Goal: Find specific page/section: Find specific page/section

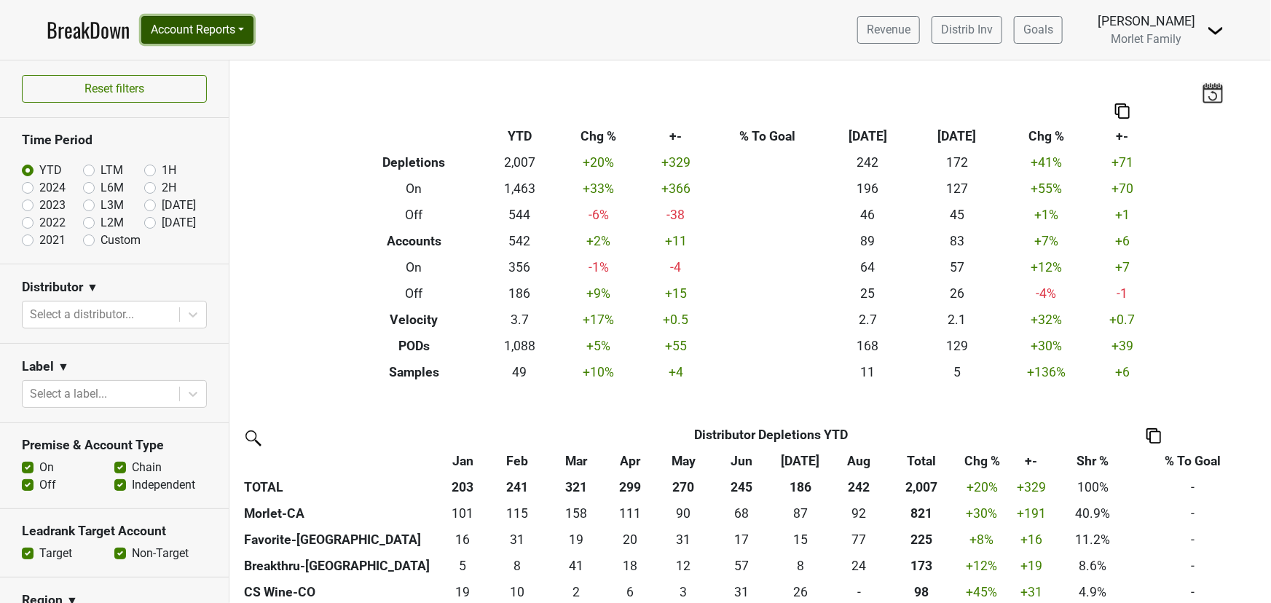
click at [211, 30] on button "Account Reports" at bounding box center [197, 30] width 112 height 28
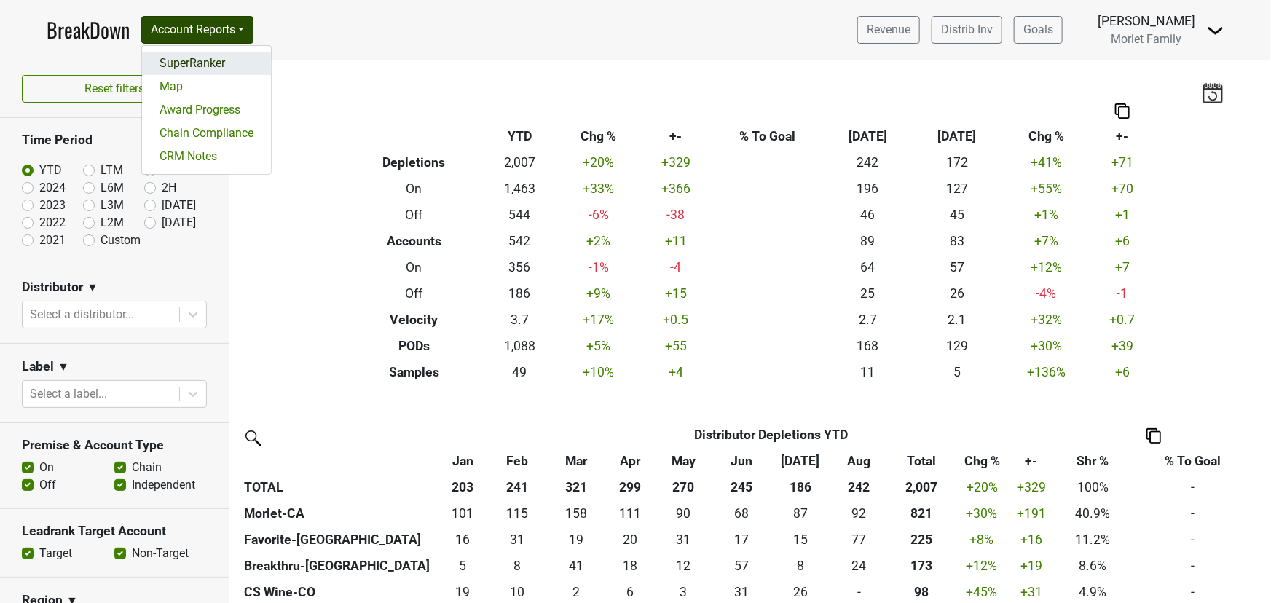
click at [211, 58] on link "SuperRanker" at bounding box center [206, 63] width 129 height 23
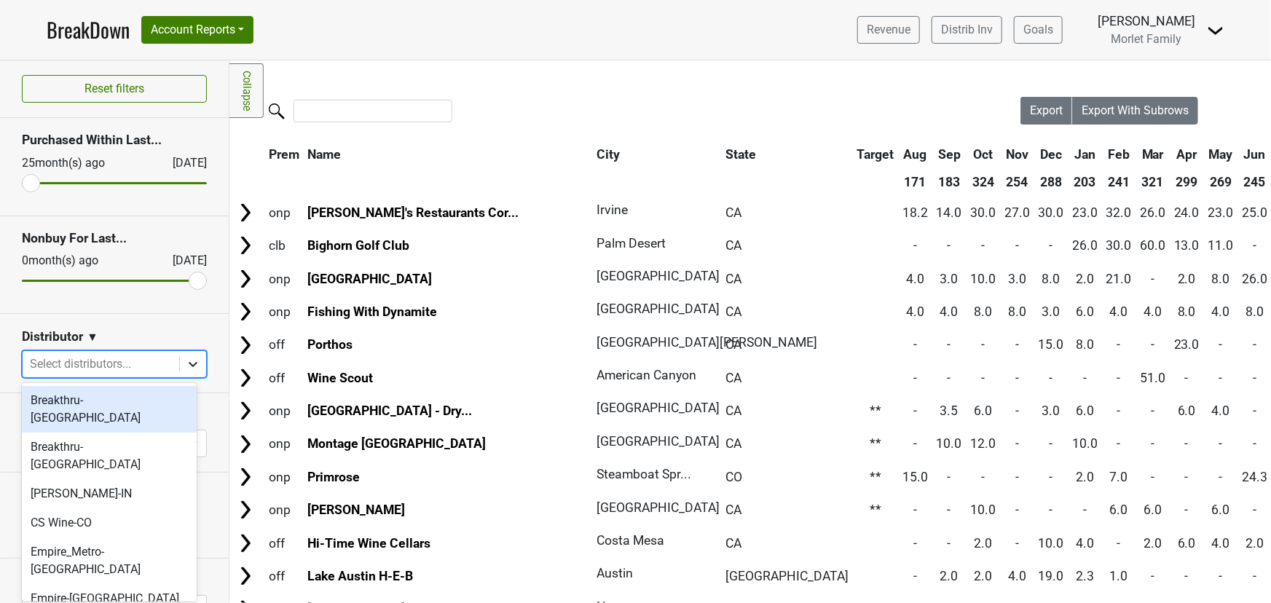
click at [186, 362] on icon at bounding box center [193, 364] width 15 height 15
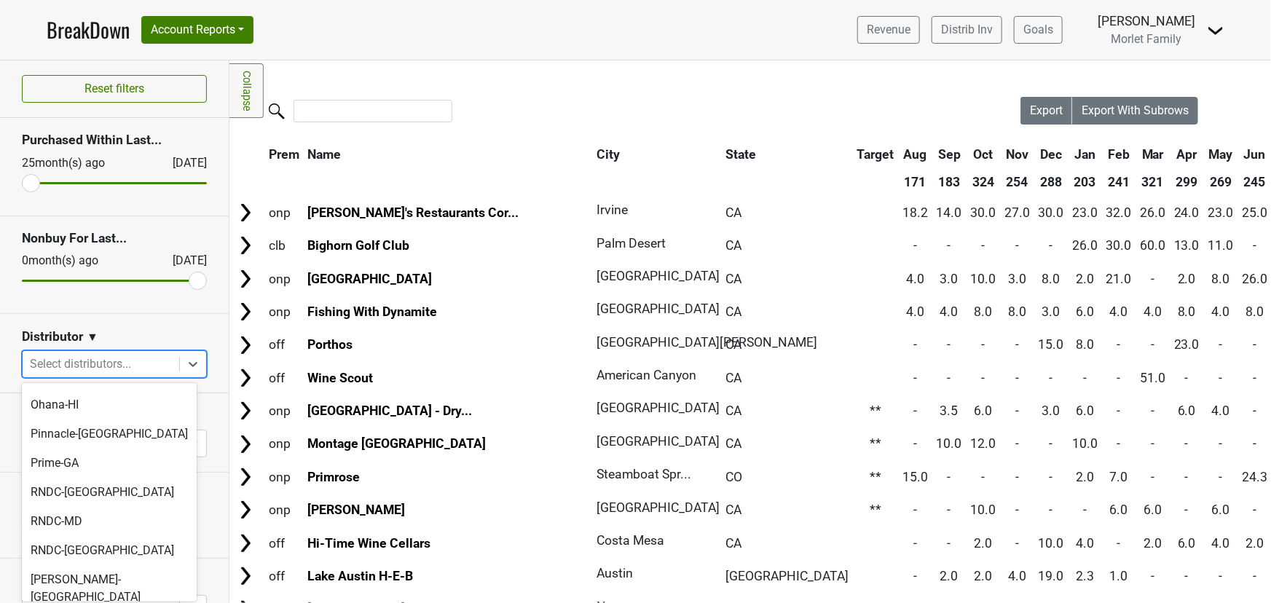
scroll to position [463, 0]
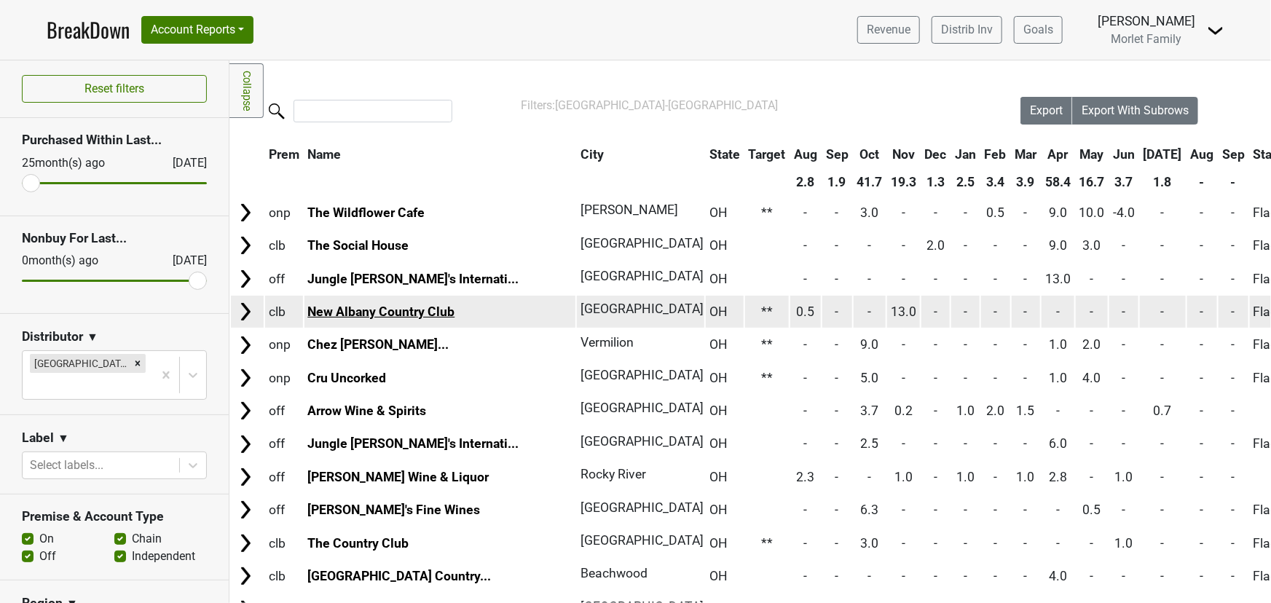
click at [394, 311] on link "New Albany Country Club" at bounding box center [380, 311] width 147 height 15
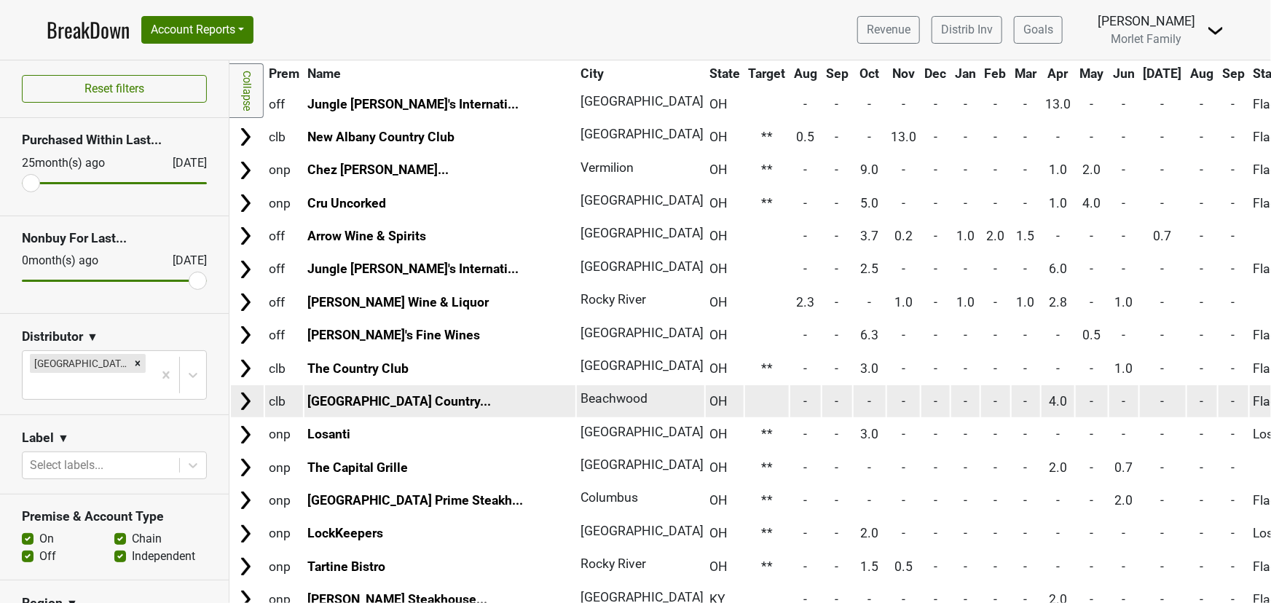
scroll to position [198, 0]
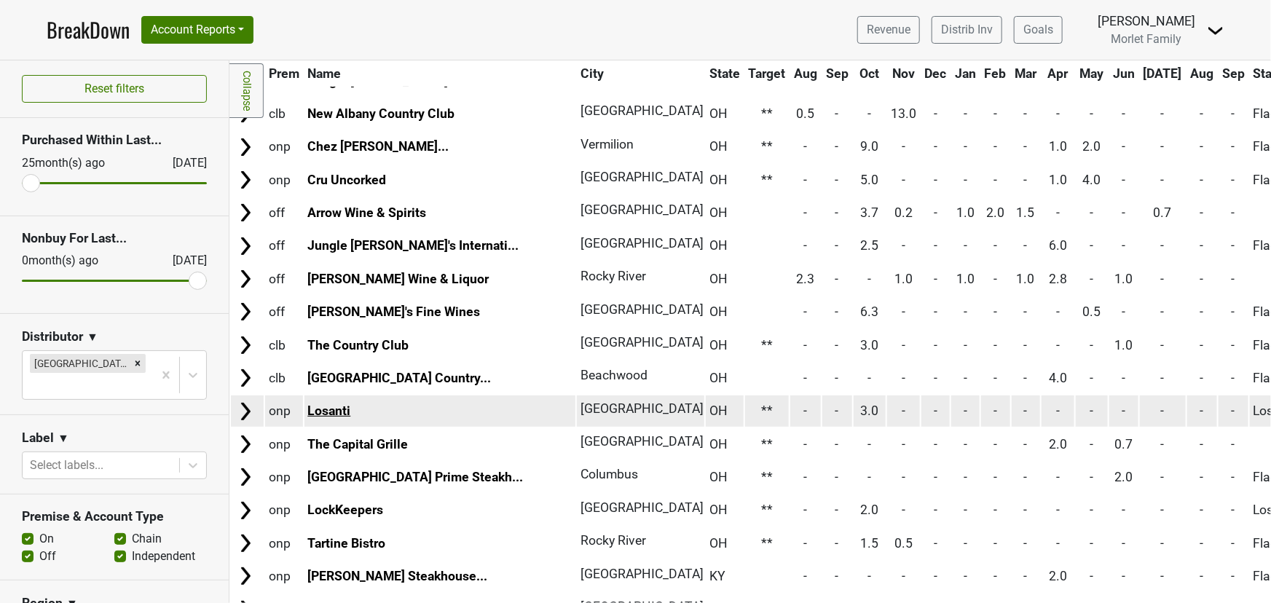
click at [326, 412] on link "Losanti" at bounding box center [328, 411] width 43 height 15
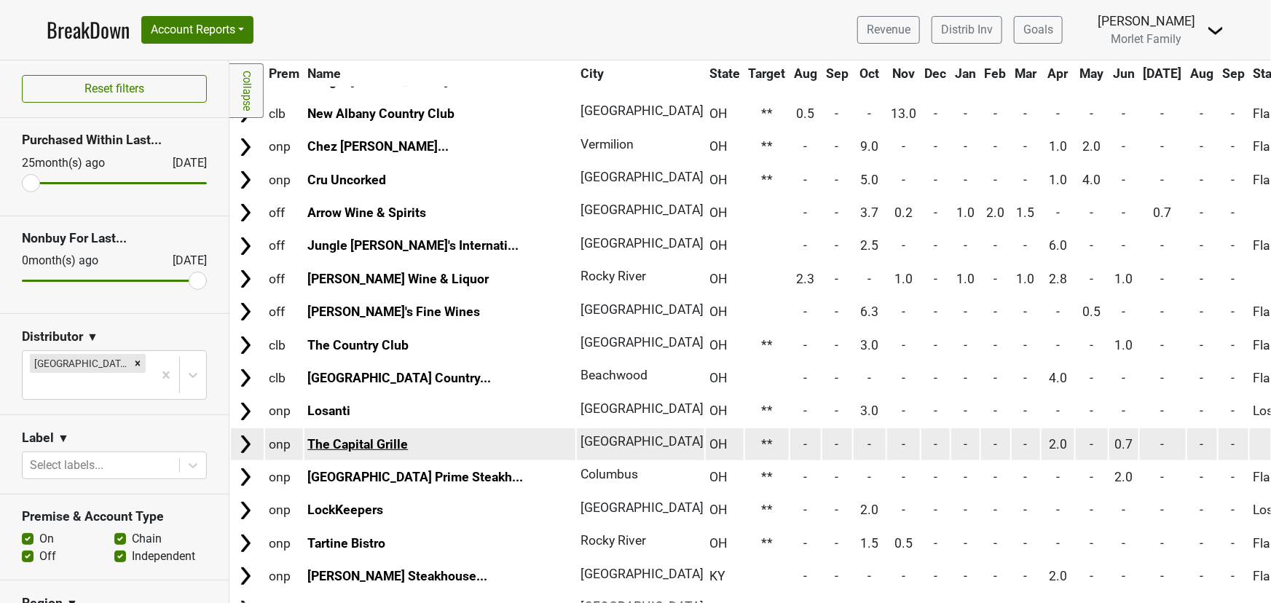
click at [340, 437] on link "The Capital Grille" at bounding box center [357, 444] width 101 height 15
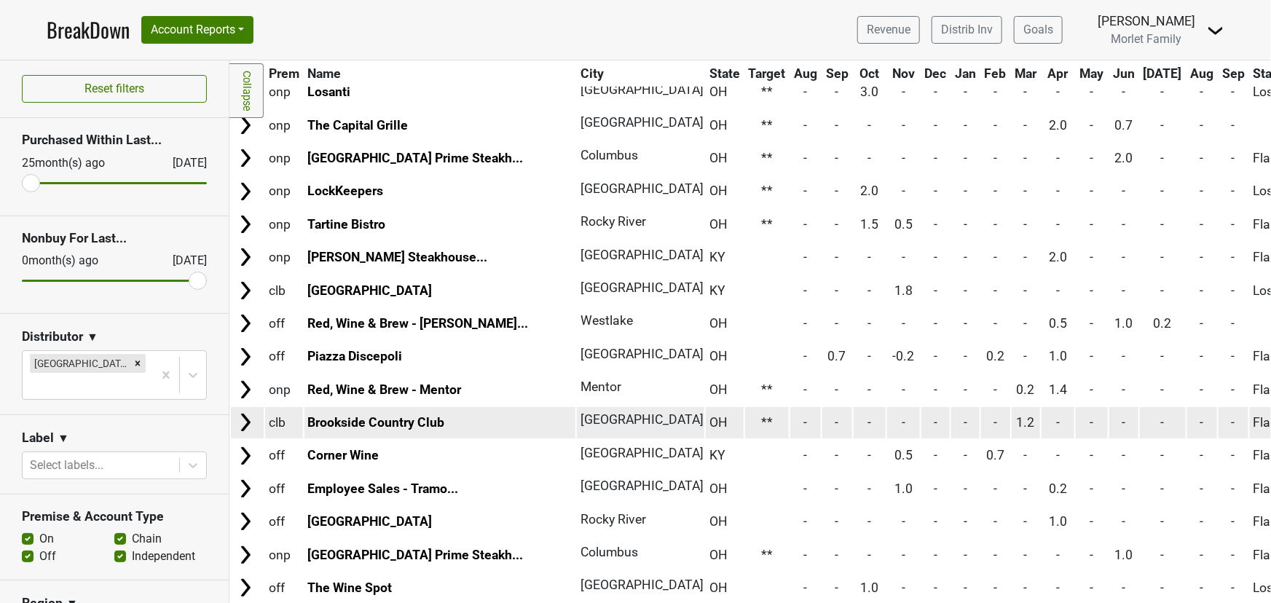
scroll to position [530, 0]
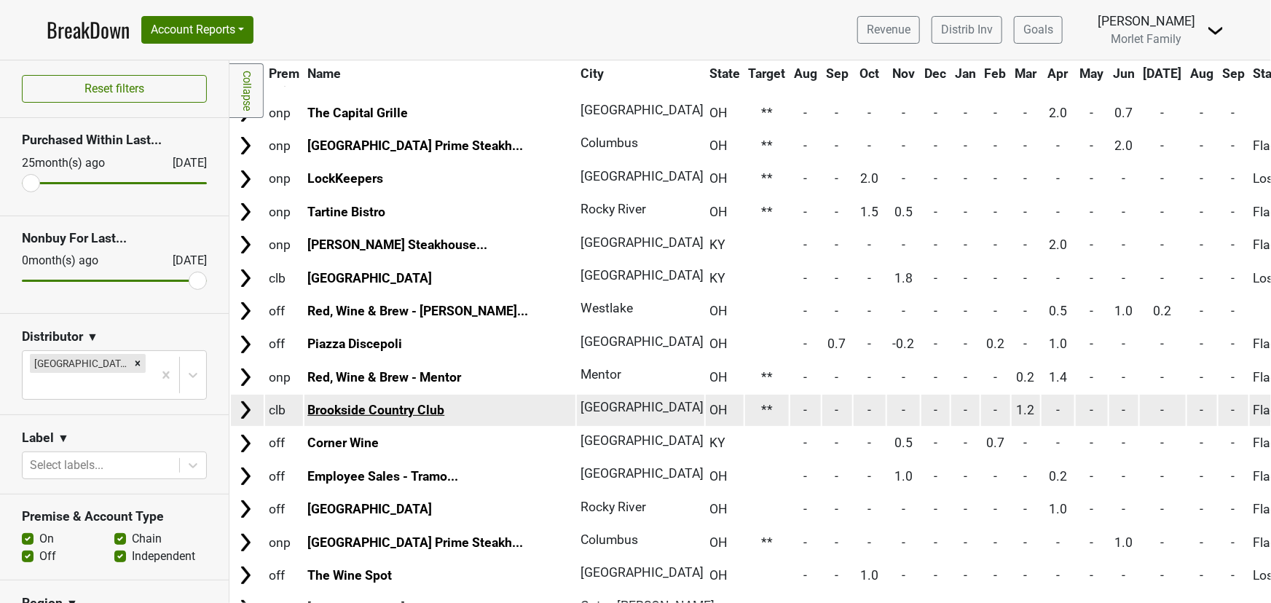
click at [365, 408] on link "Brookside Country Club" at bounding box center [375, 410] width 137 height 15
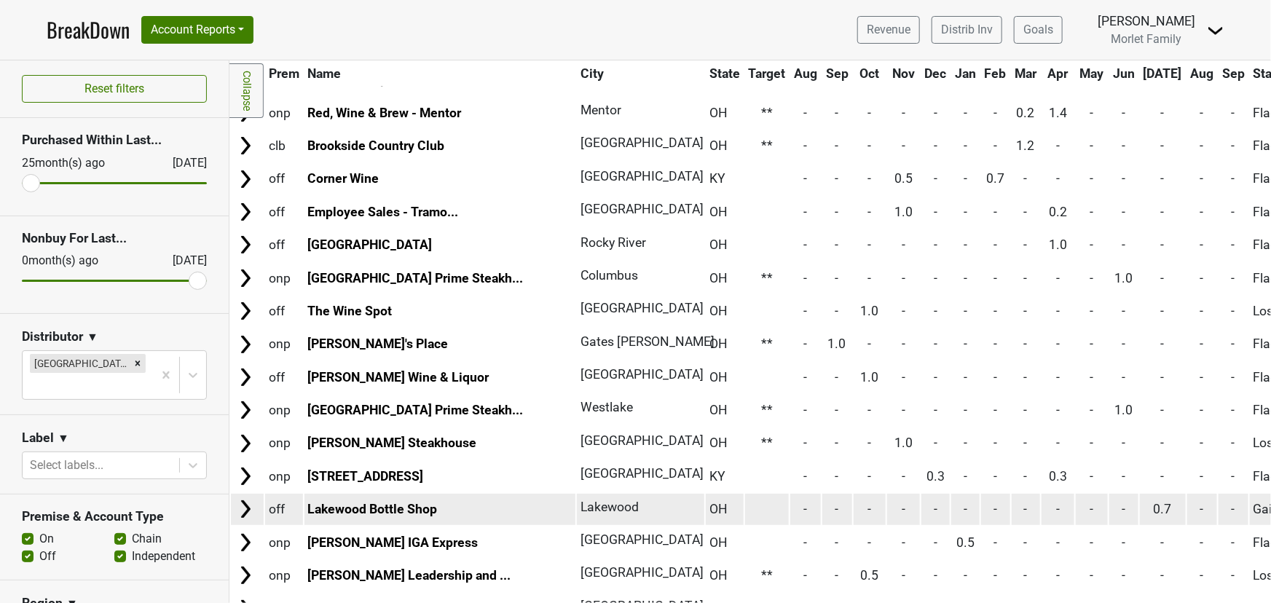
scroll to position [794, 0]
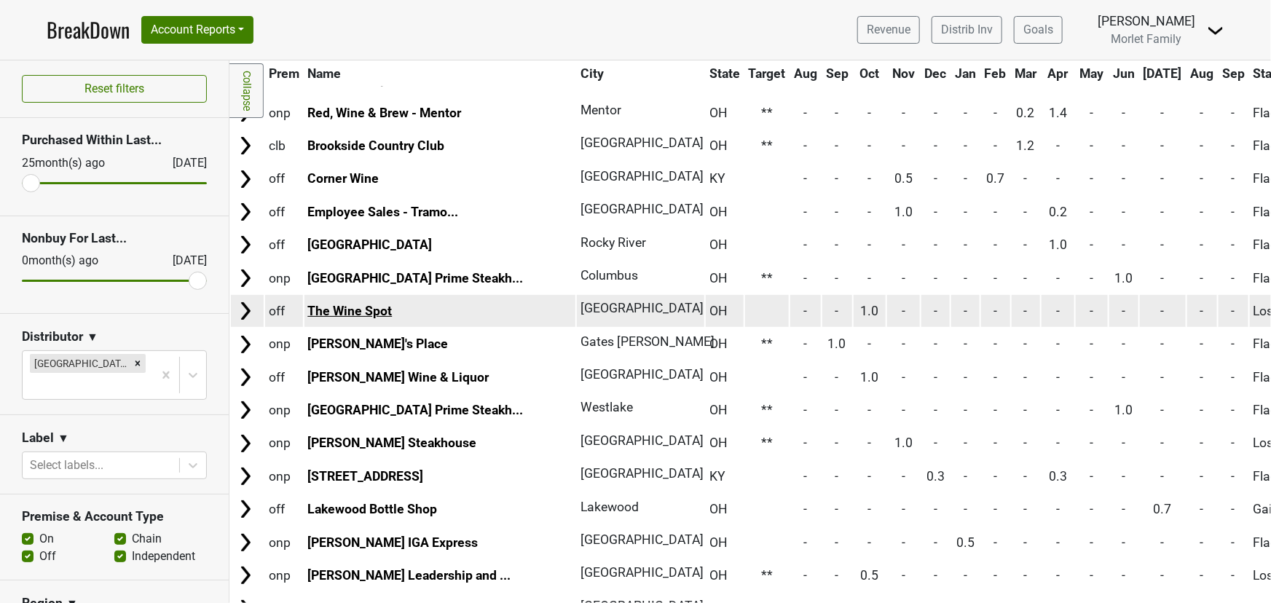
click at [361, 304] on link "The Wine Spot" at bounding box center [349, 311] width 84 height 15
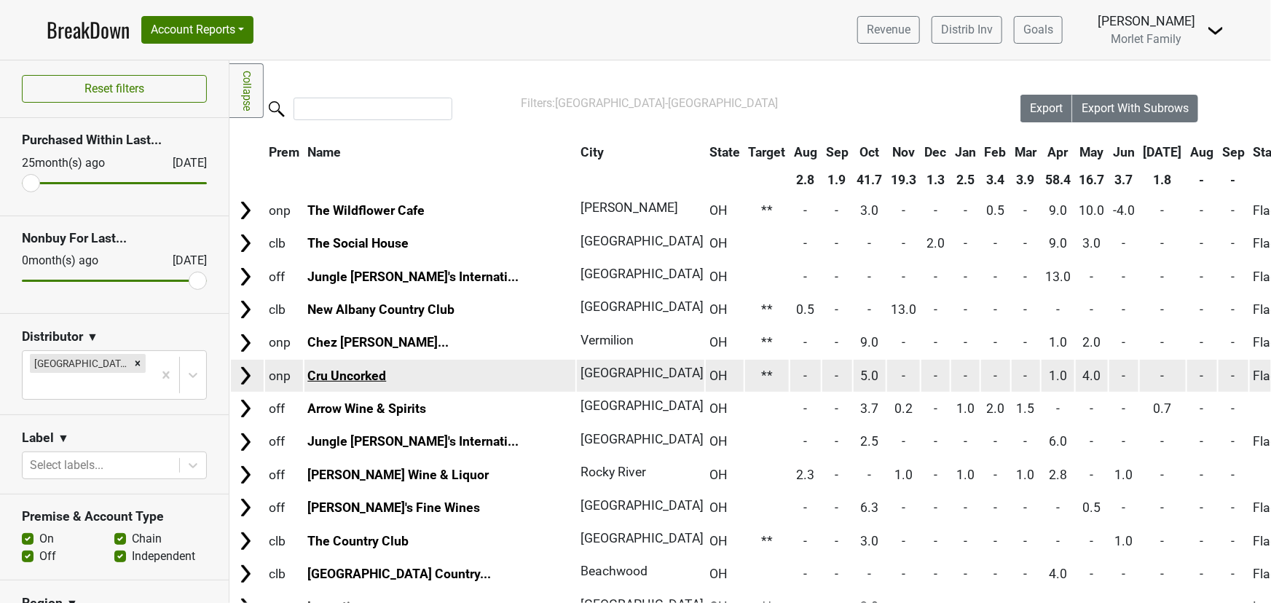
scroll to position [0, 0]
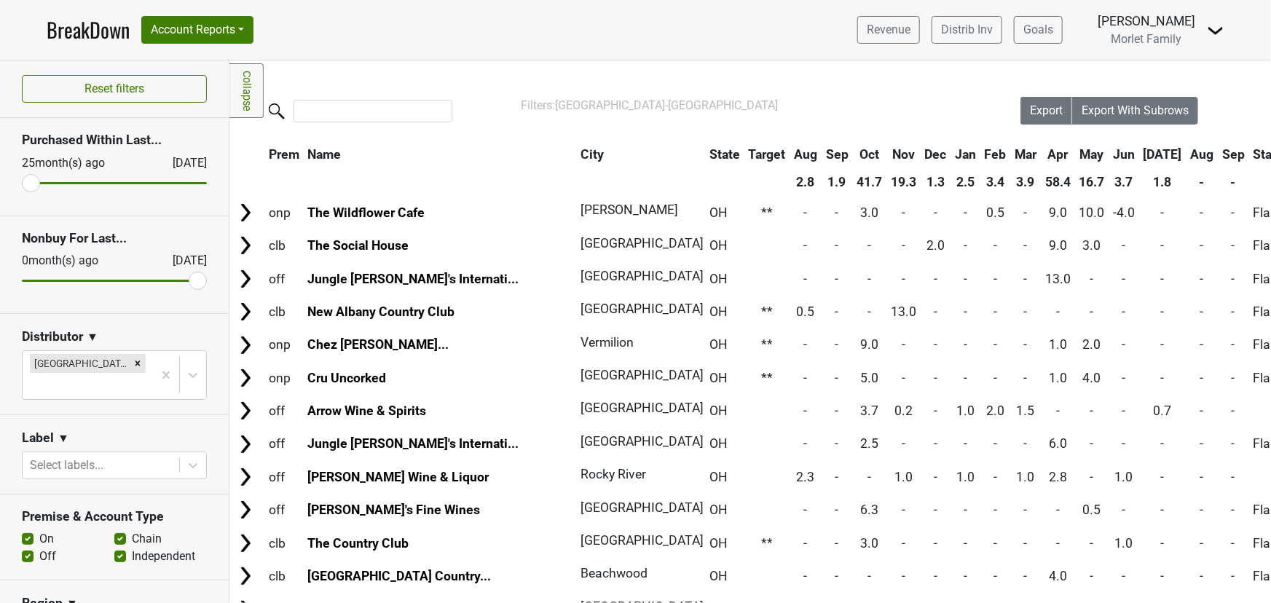
click at [577, 154] on th "City" at bounding box center [637, 154] width 120 height 26
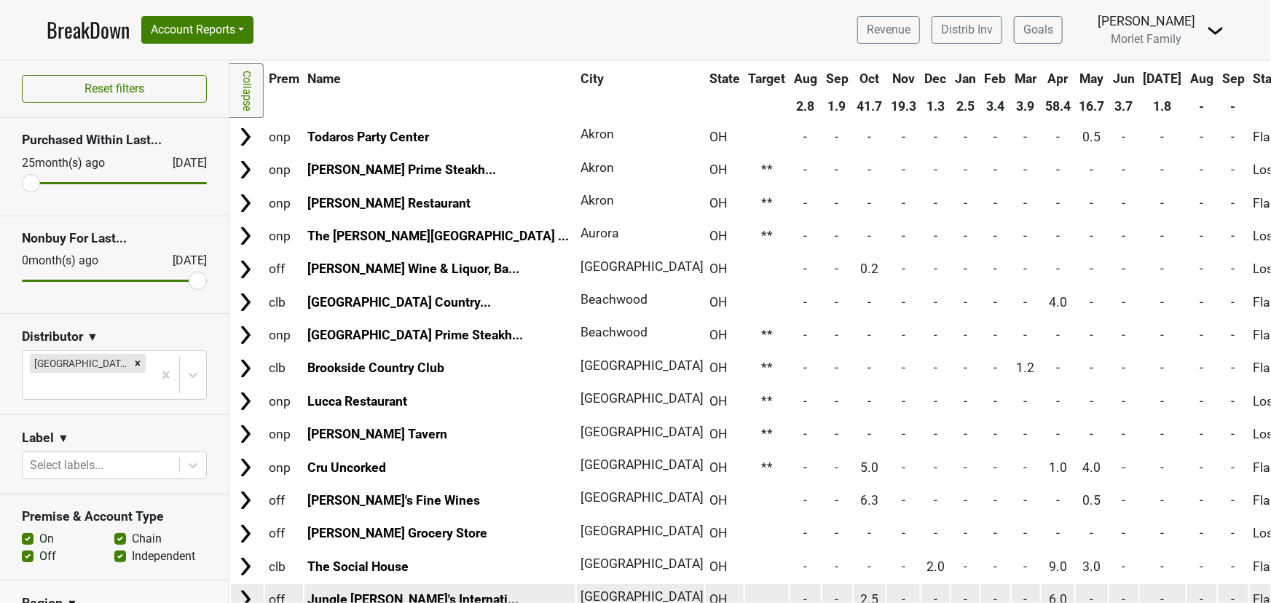
scroll to position [331, 0]
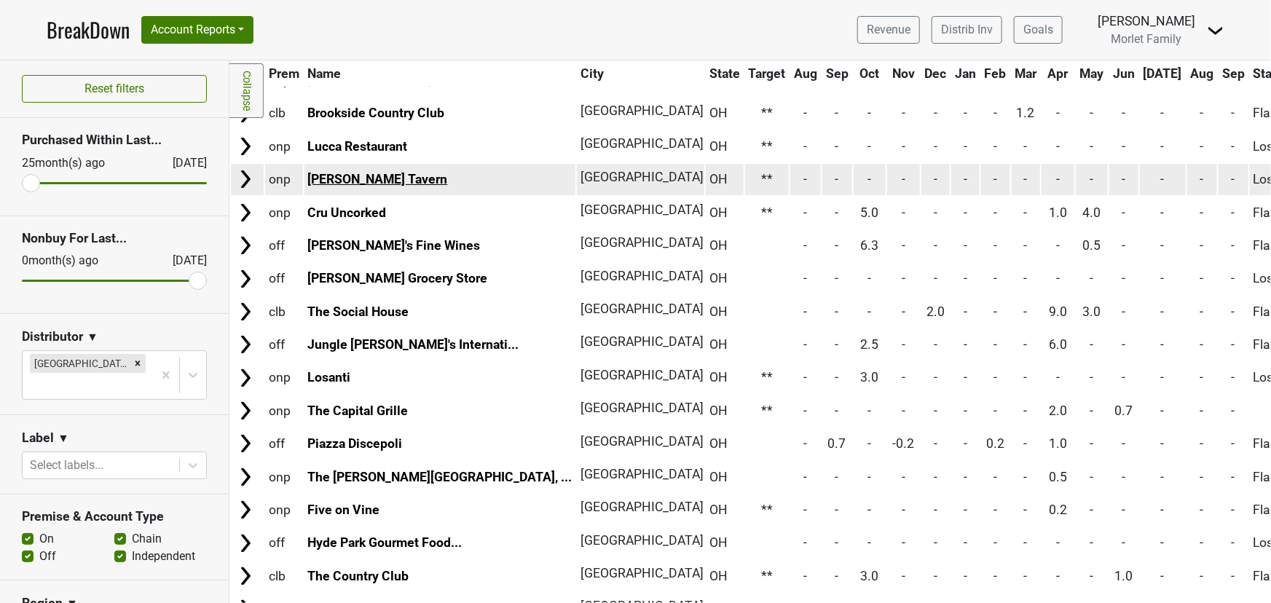
click at [357, 181] on link "Bender's Tavern" at bounding box center [377, 179] width 140 height 15
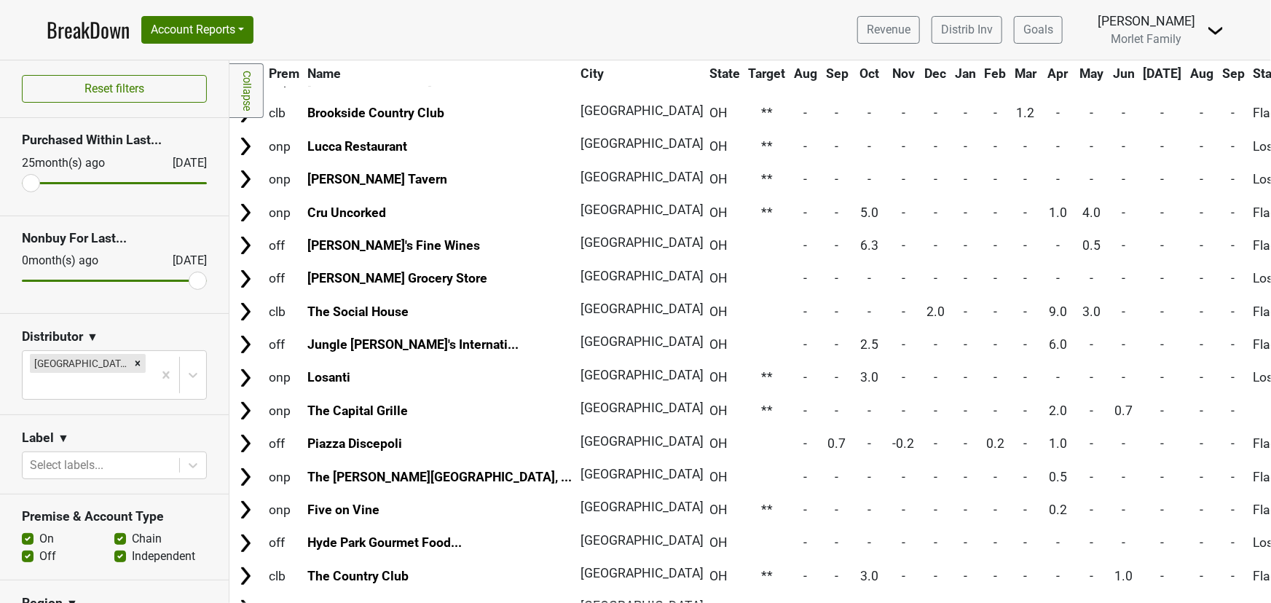
click at [68, 33] on link "BreakDown" at bounding box center [88, 30] width 83 height 31
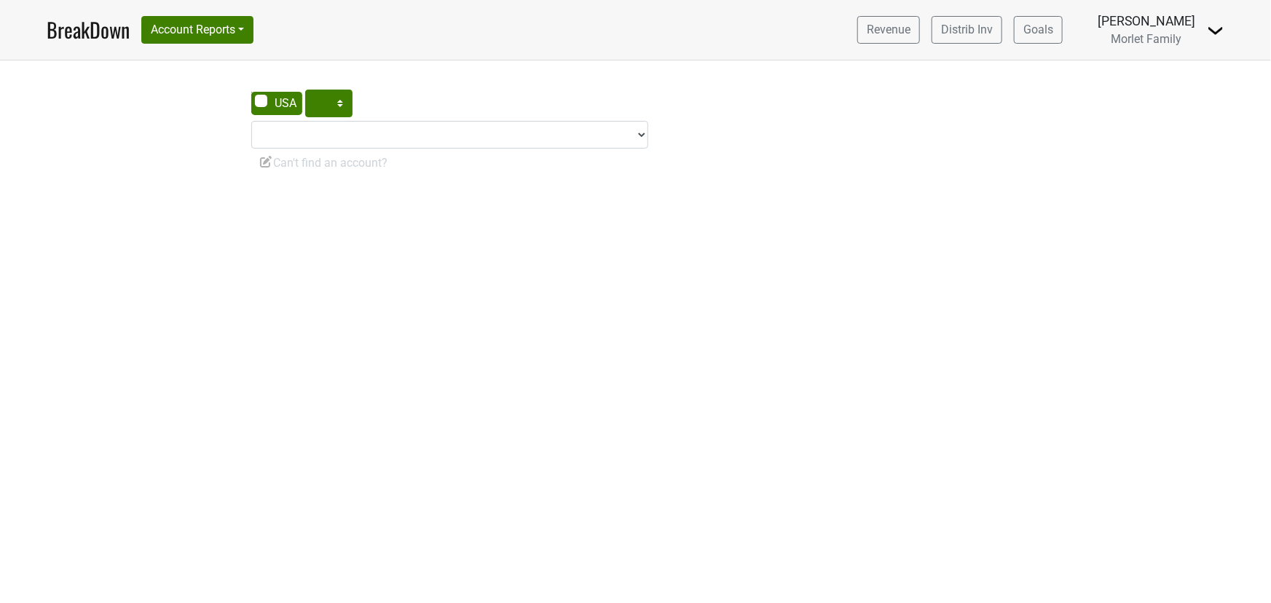
select select "CA"
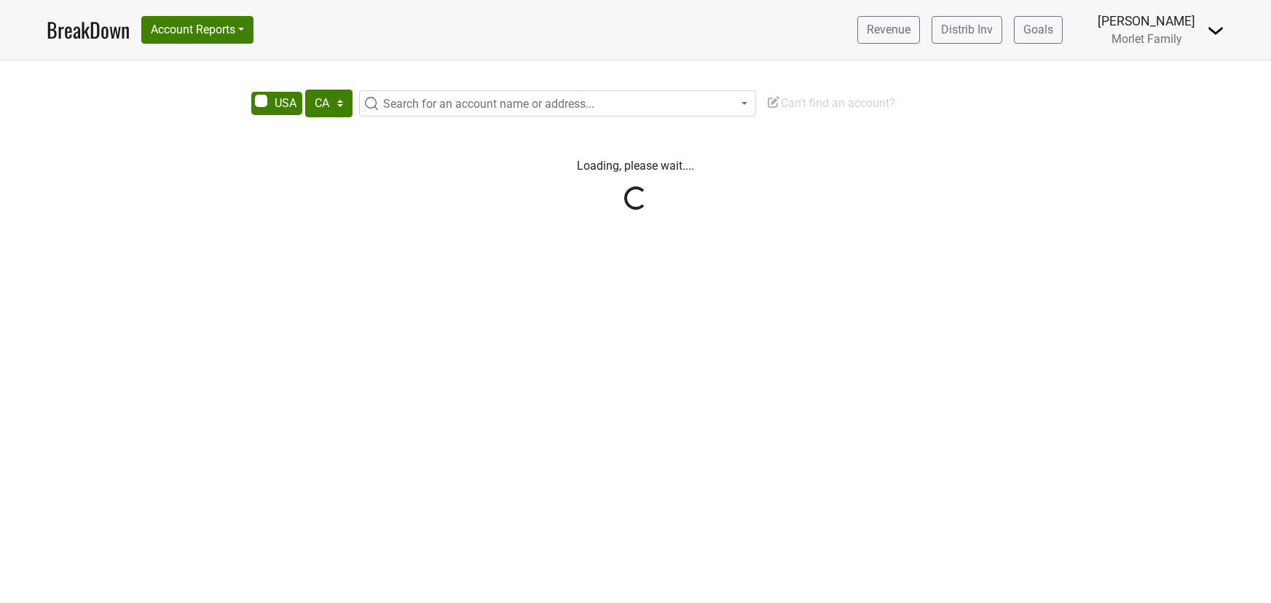
select select "CA"
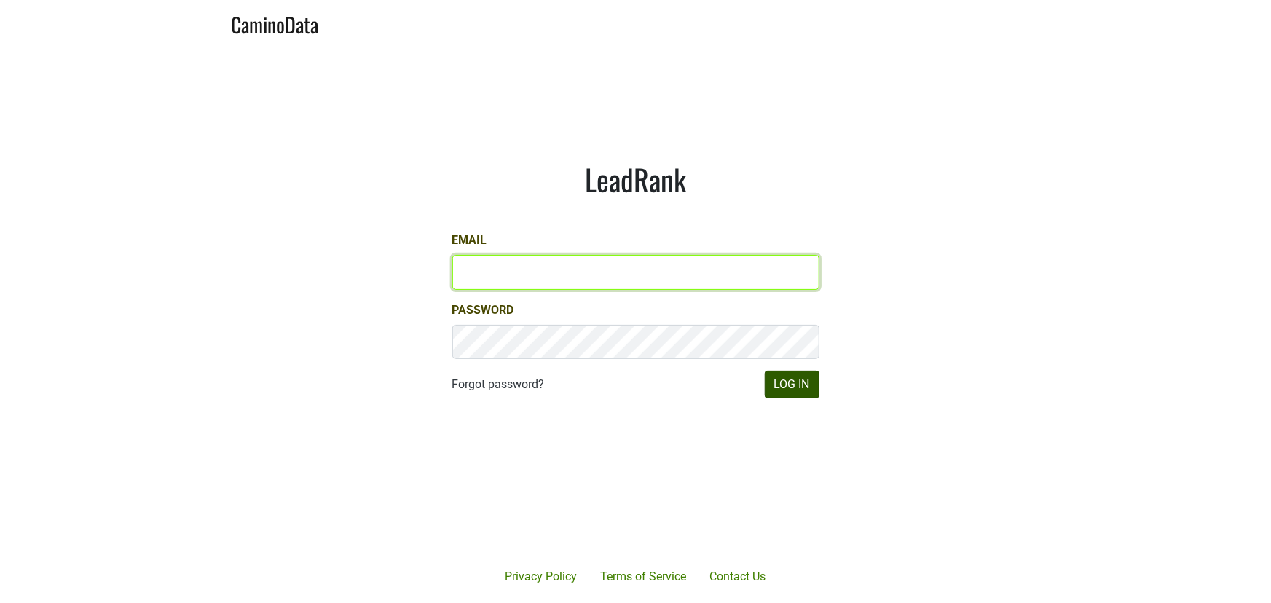
type input "[PERSON_NAME][EMAIL_ADDRESS][DOMAIN_NAME]"
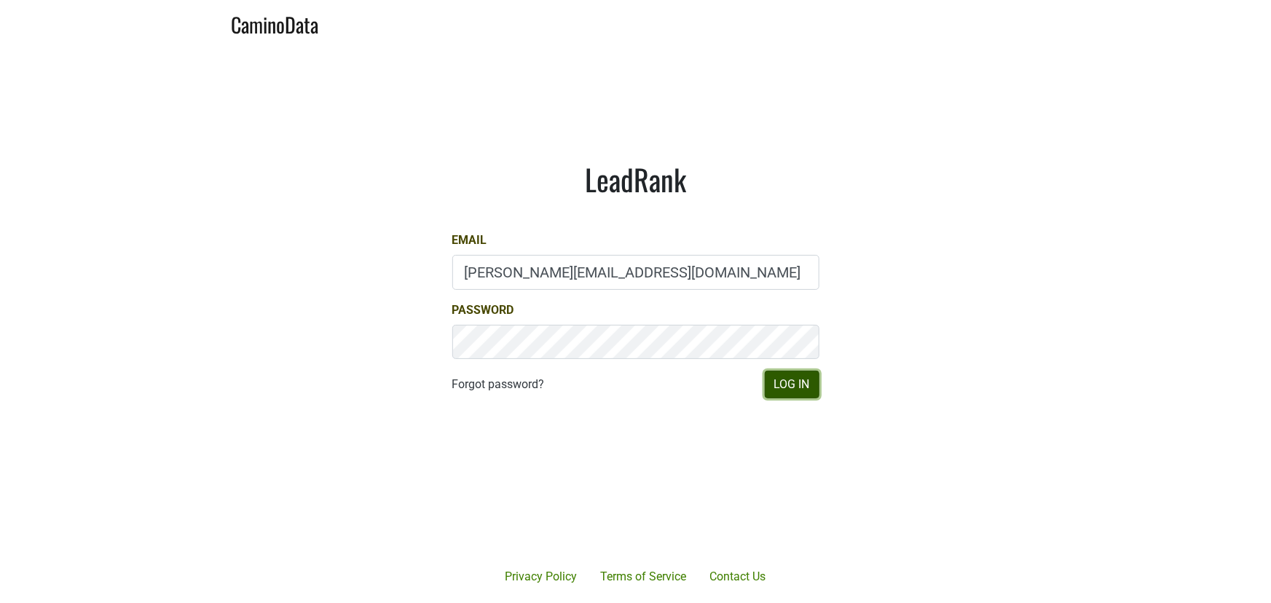
click at [783, 381] on button "Log In" at bounding box center [792, 385] width 55 height 28
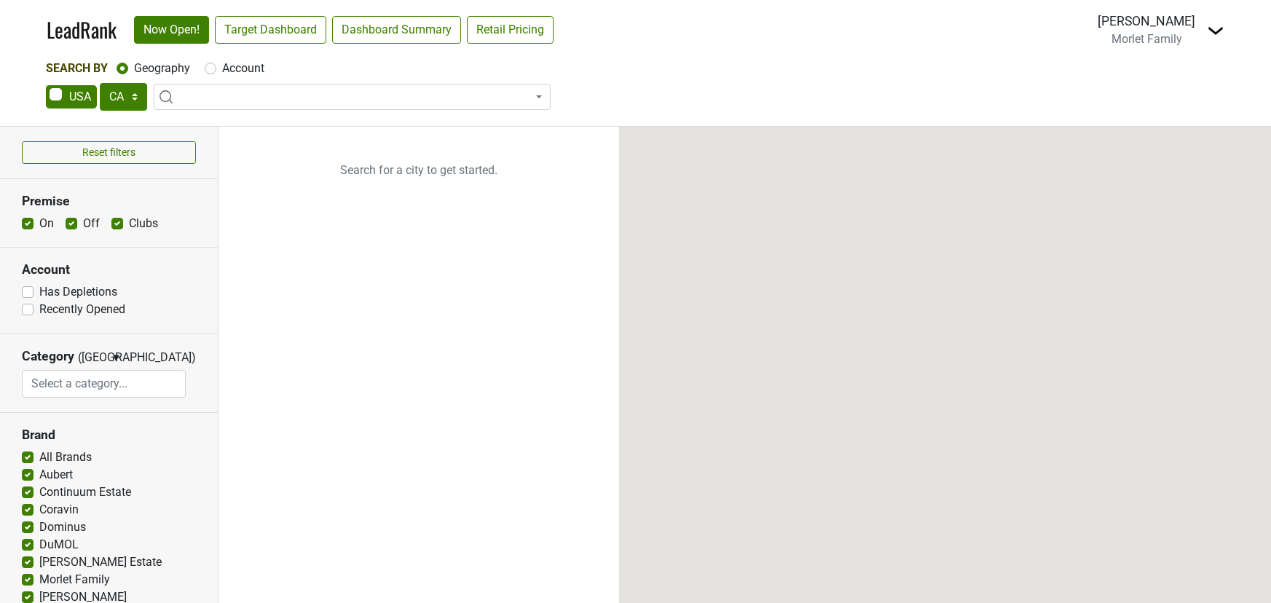
select select "CA"
select select
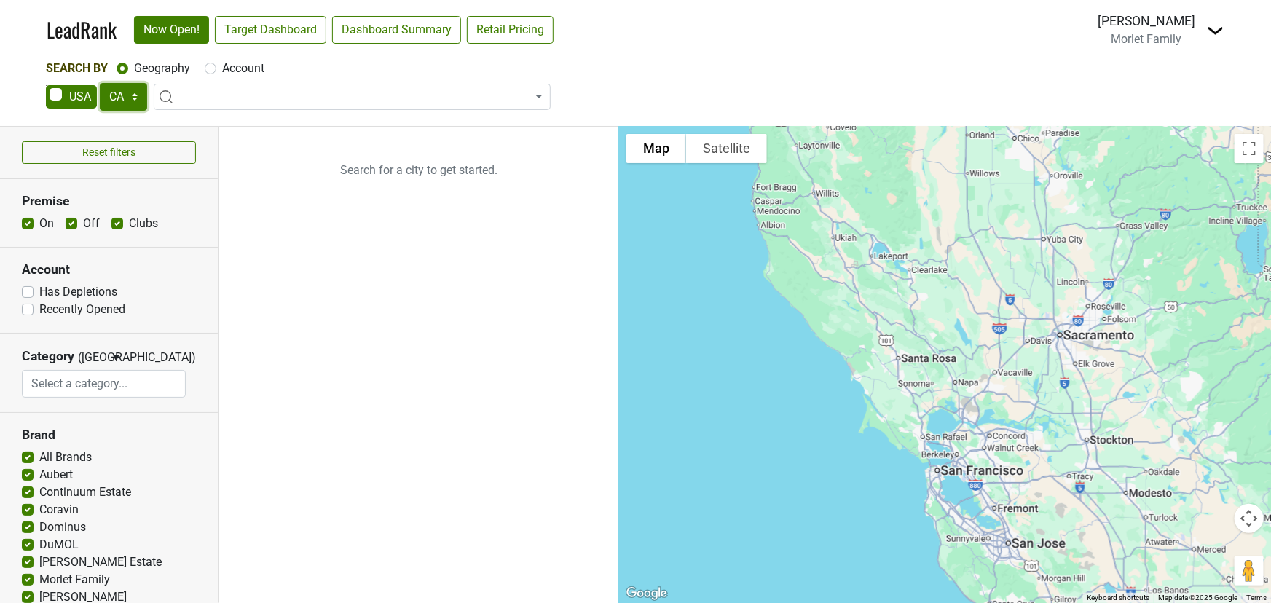
click at [134, 97] on select "AK AL AR AZ CA CO CT DC DE FL GA HI IA ID IL IN KS KY LA MA MD ME MI MN MO MS M…" at bounding box center [123, 97] width 47 height 28
select select "OH"
click at [100, 83] on select "AK AL AR AZ CA CO CT DC DE FL GA HI IA ID IL IN KS KY LA MA MD ME MI MN MO MS M…" at bounding box center [123, 97] width 47 height 28
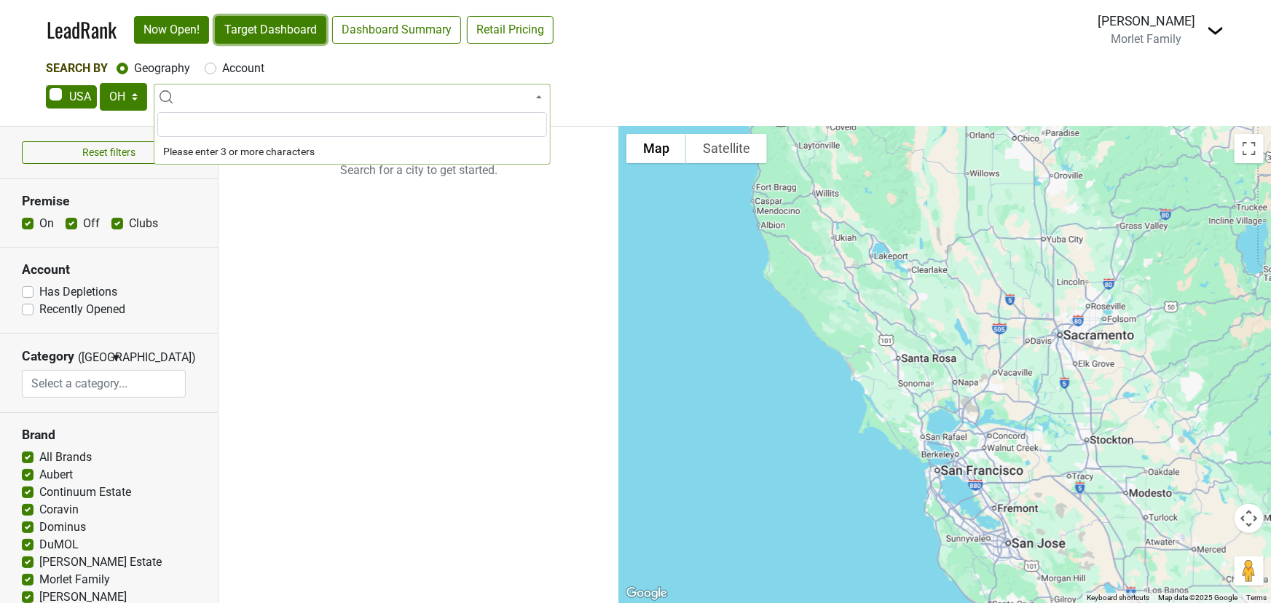
click at [266, 24] on link "Target Dashboard" at bounding box center [270, 30] width 111 height 28
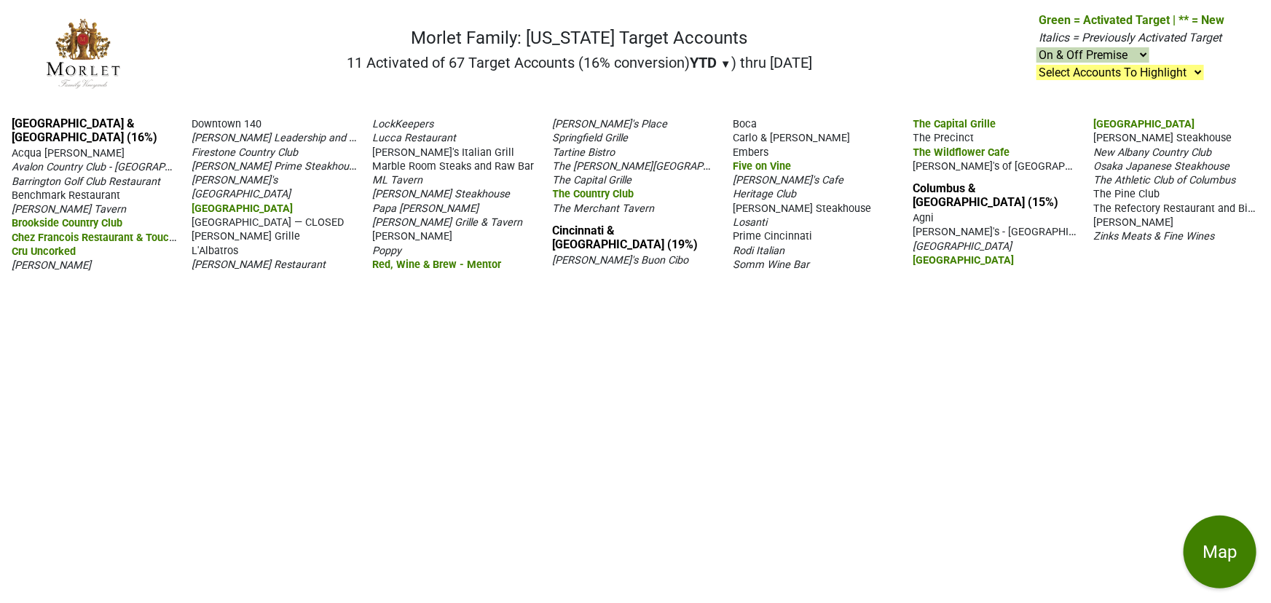
click at [85, 160] on span "Avalon Country Club - The Grand Resort" at bounding box center [113, 167] width 202 height 14
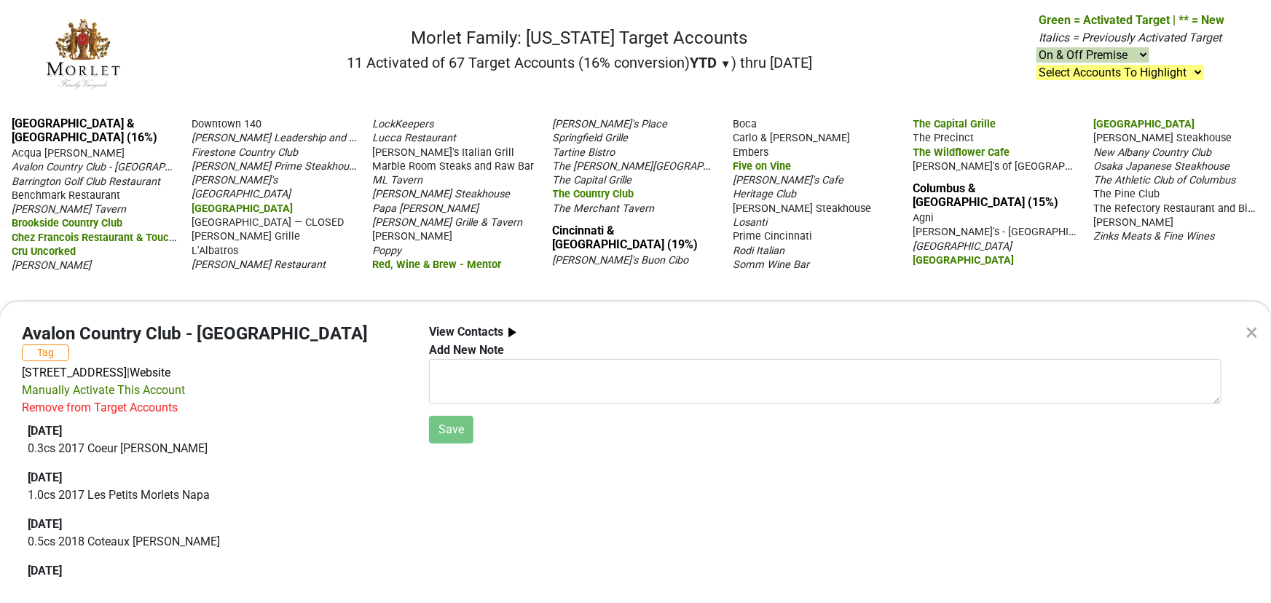
click at [186, 44] on div "× Avalon Country Club - The Grand Resort Tag 9519 E Market St, Warren, OH 44484…" at bounding box center [635, 301] width 1271 height 603
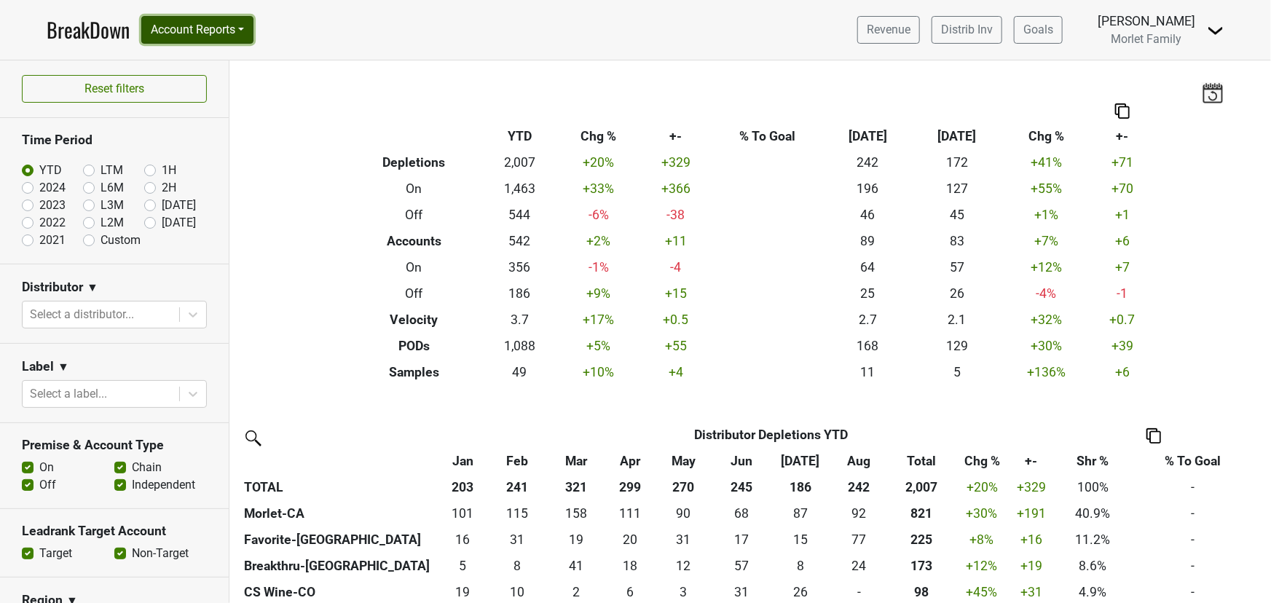
click at [208, 23] on button "Account Reports" at bounding box center [197, 30] width 112 height 28
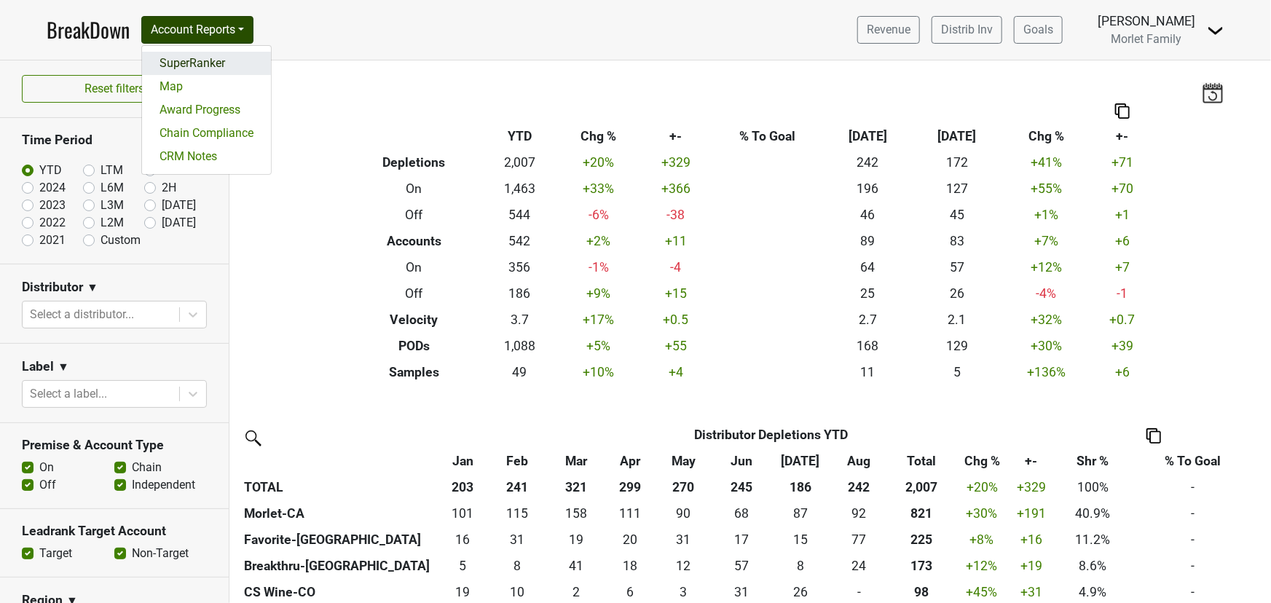
click at [200, 64] on link "SuperRanker" at bounding box center [206, 63] width 129 height 23
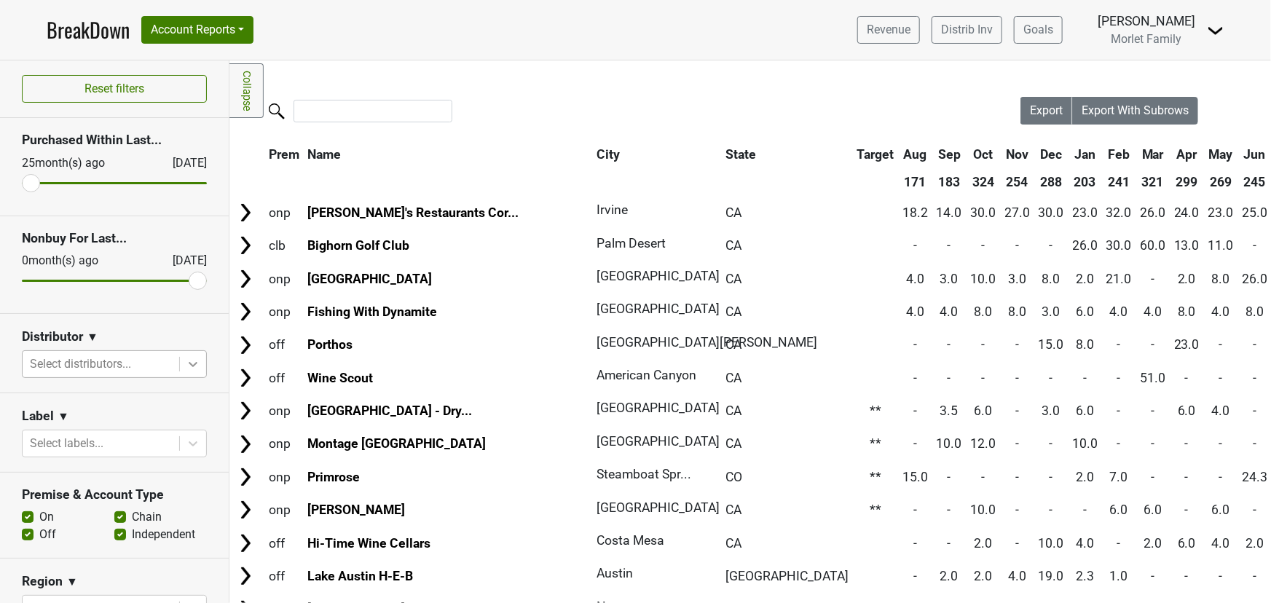
click at [186, 365] on icon at bounding box center [193, 364] width 15 height 15
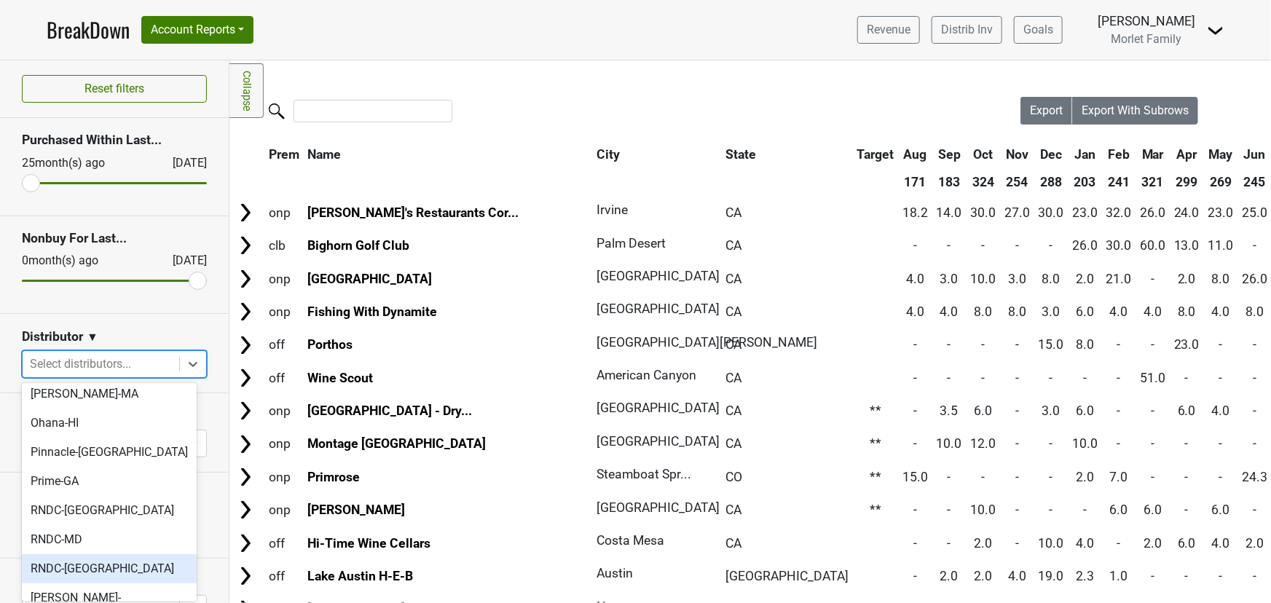
scroll to position [515, 0]
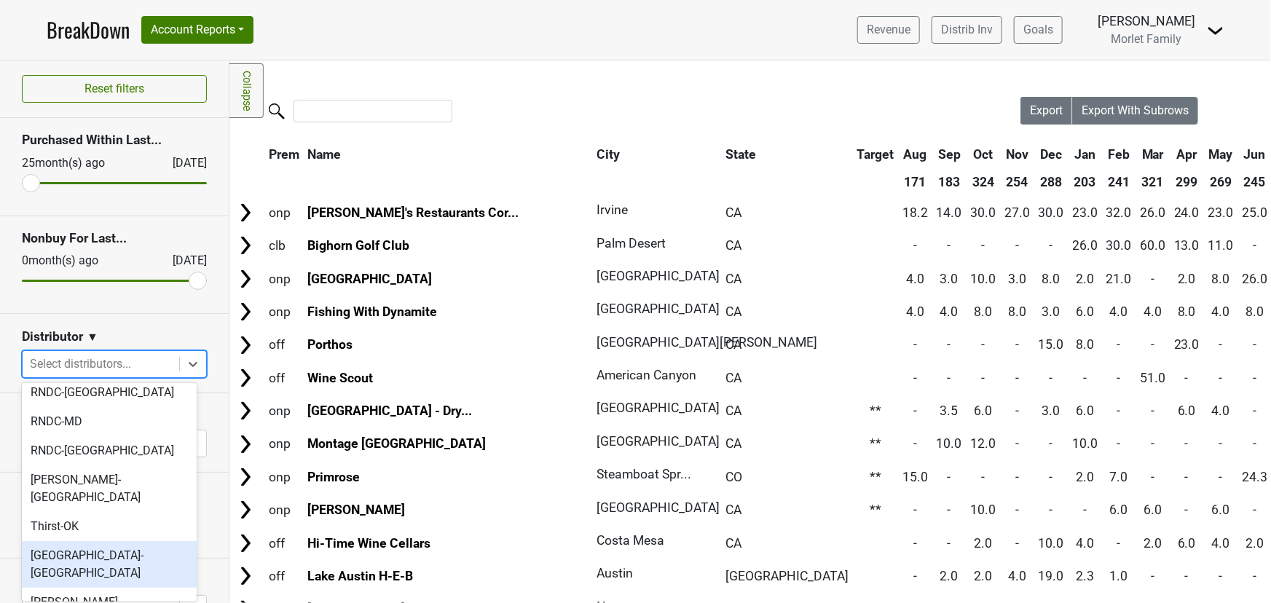
click at [114, 541] on div "Tramonte-OH" at bounding box center [109, 564] width 175 height 47
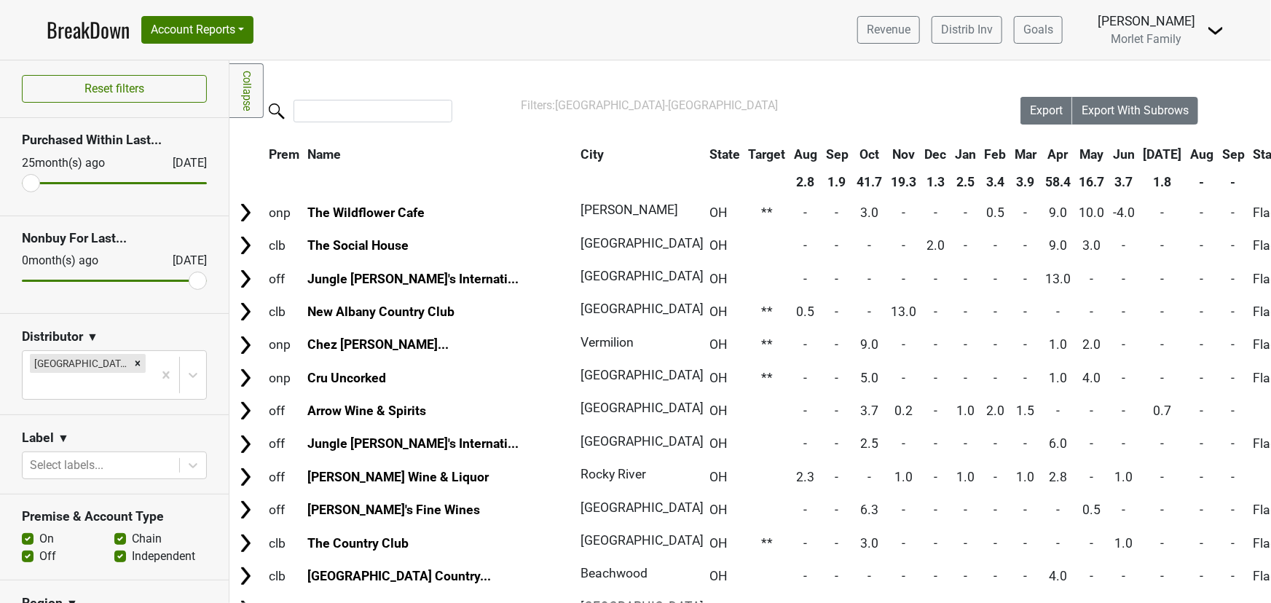
click at [706, 149] on th "State" at bounding box center [725, 154] width 38 height 26
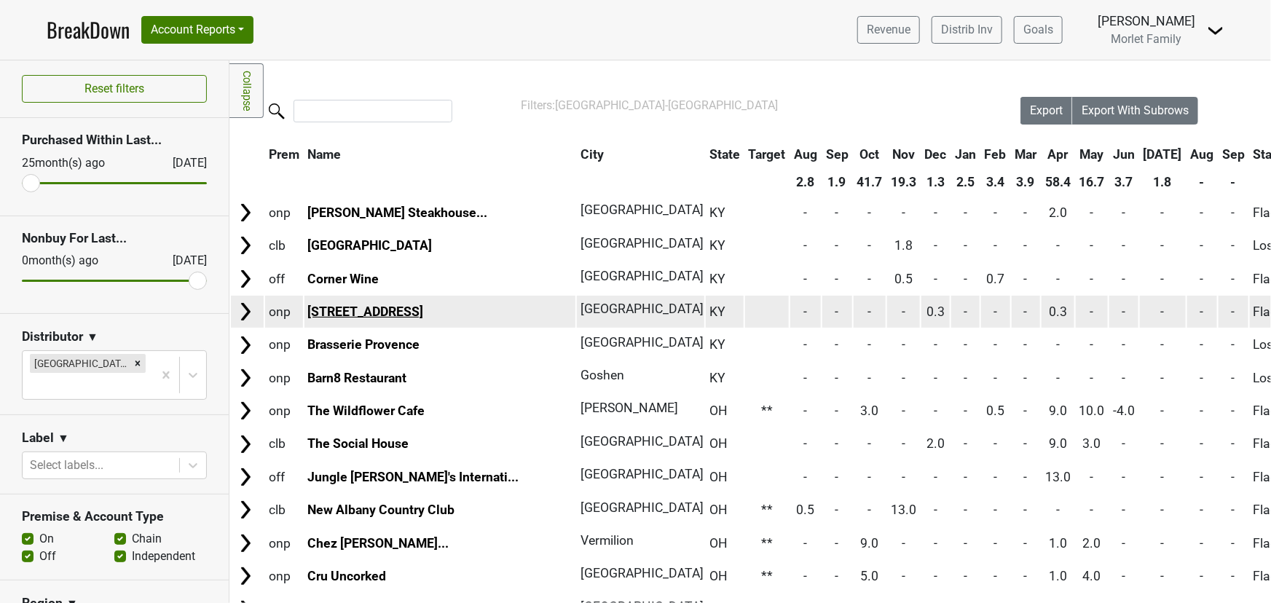
click at [325, 311] on link "[STREET_ADDRESS]" at bounding box center [365, 311] width 116 height 15
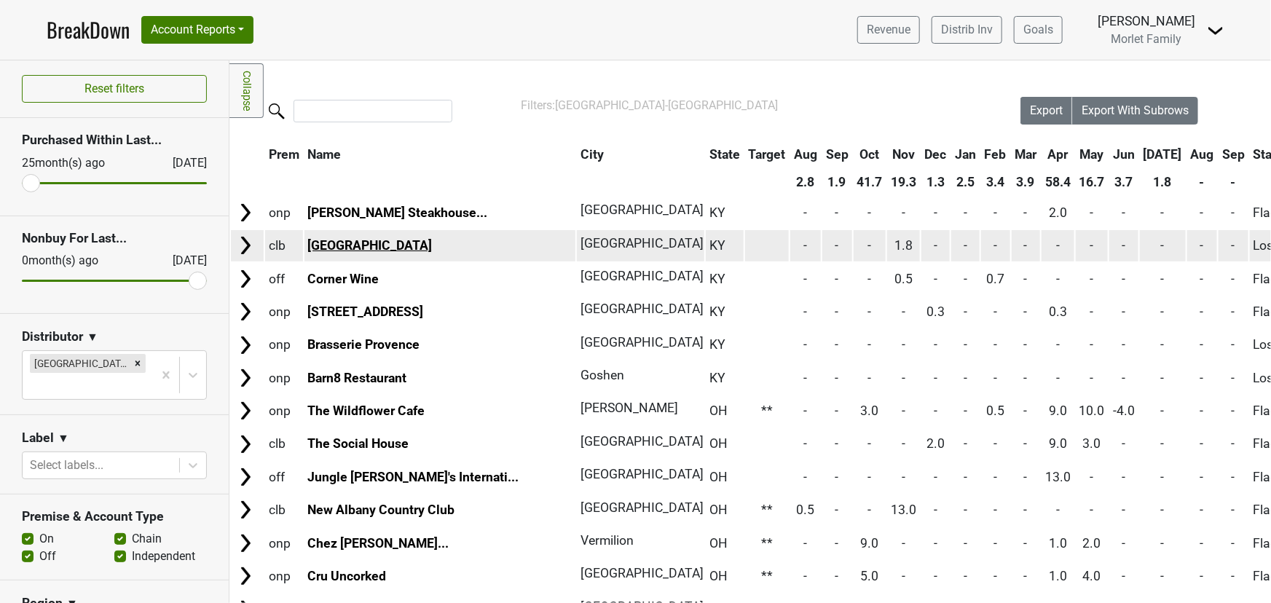
click at [345, 247] on link "Lake Forest Country Club" at bounding box center [369, 245] width 125 height 15
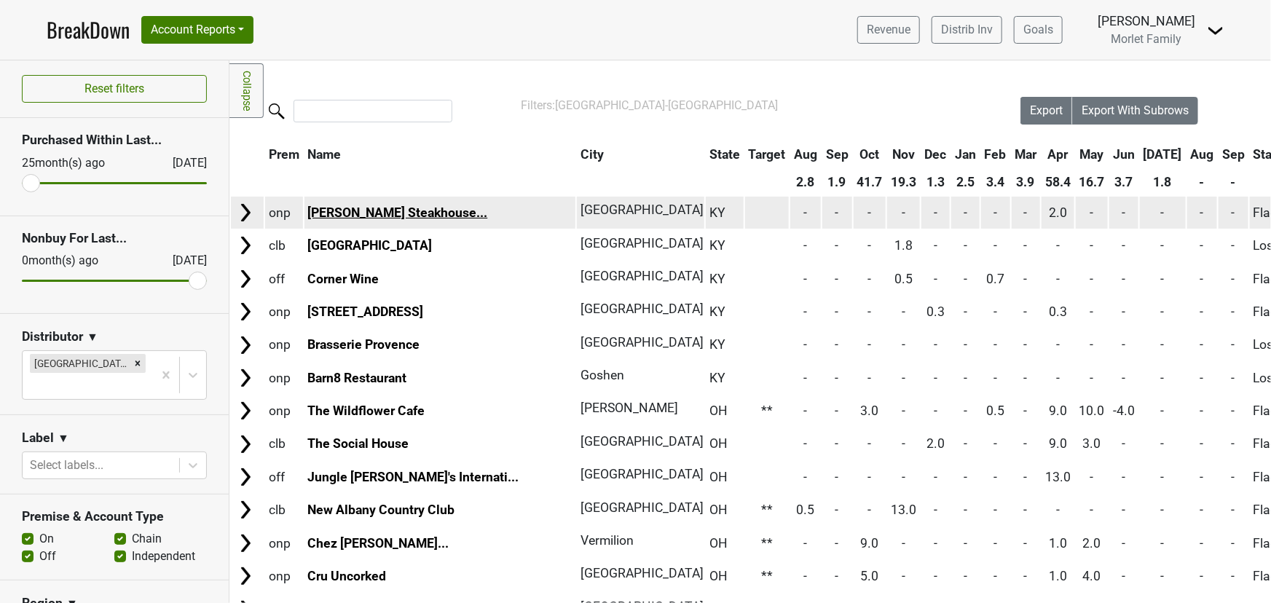
click at [364, 215] on link "Jeff Ruby's Steakhouse..." at bounding box center [397, 212] width 180 height 15
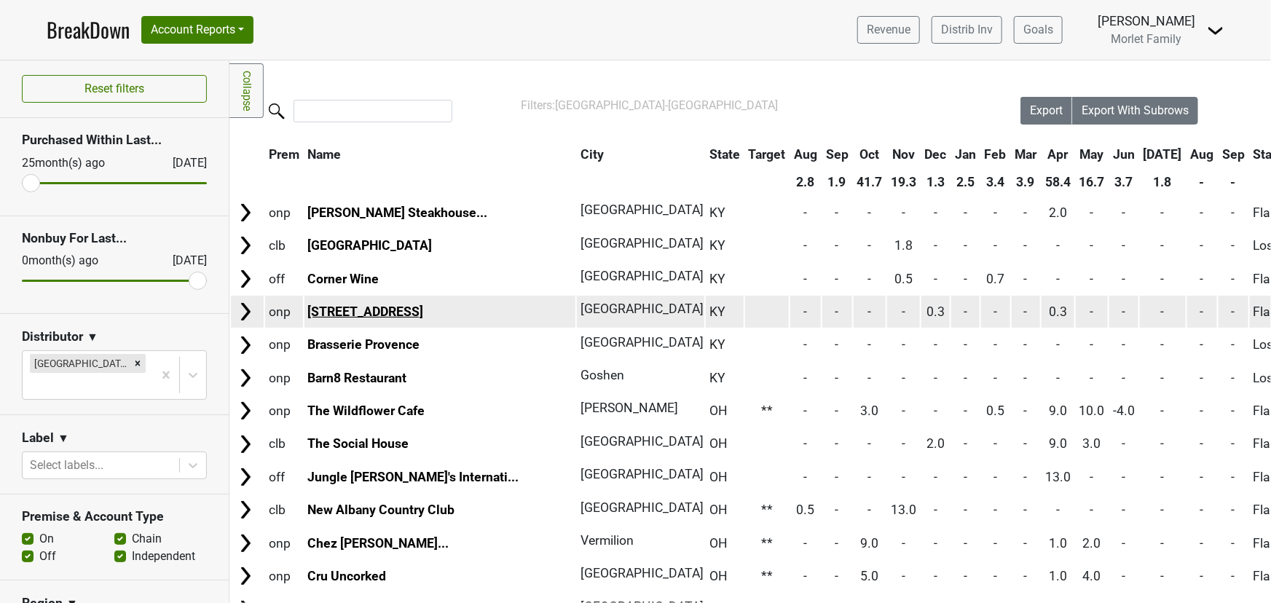
click at [342, 302] on td "211 Clover Lane" at bounding box center [440, 311] width 272 height 31
click at [345, 308] on link "211 Clover Lane" at bounding box center [365, 311] width 116 height 15
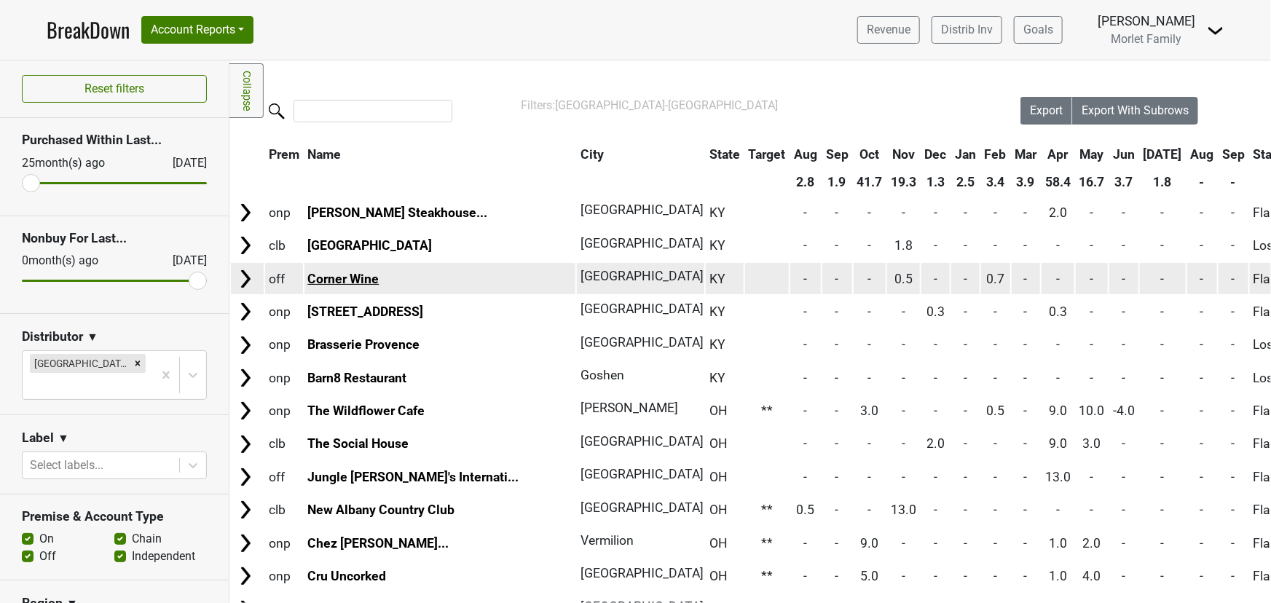
click at [355, 273] on link "Corner Wine" at bounding box center [342, 279] width 71 height 15
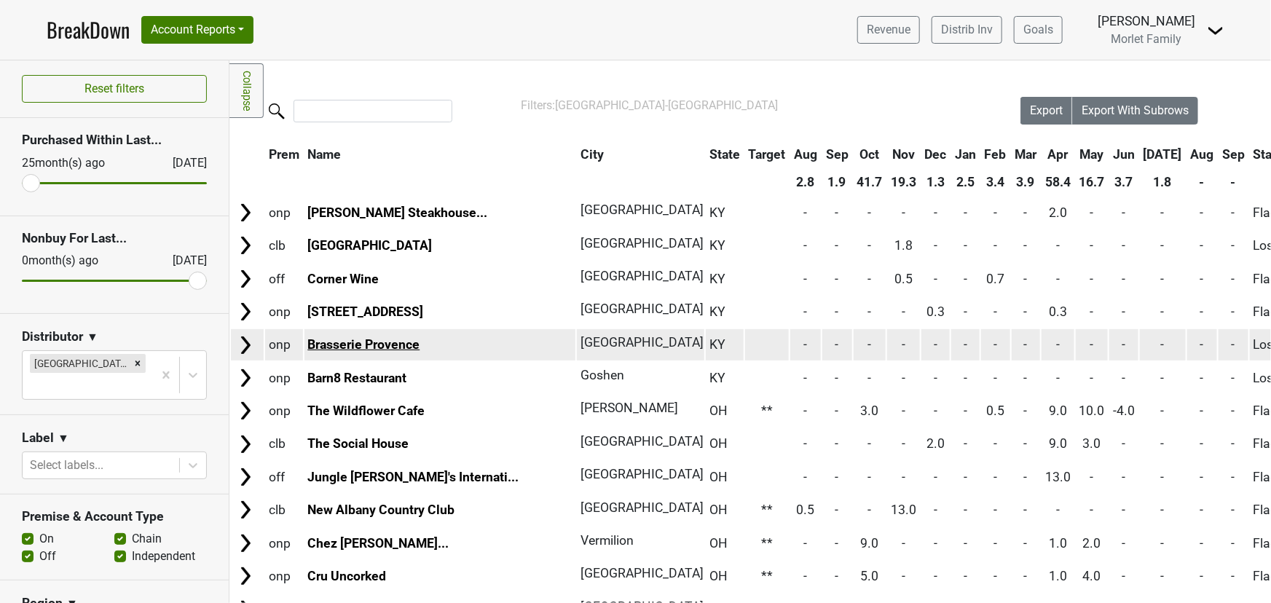
click at [382, 342] on link "Brasserie Provence" at bounding box center [363, 344] width 112 height 15
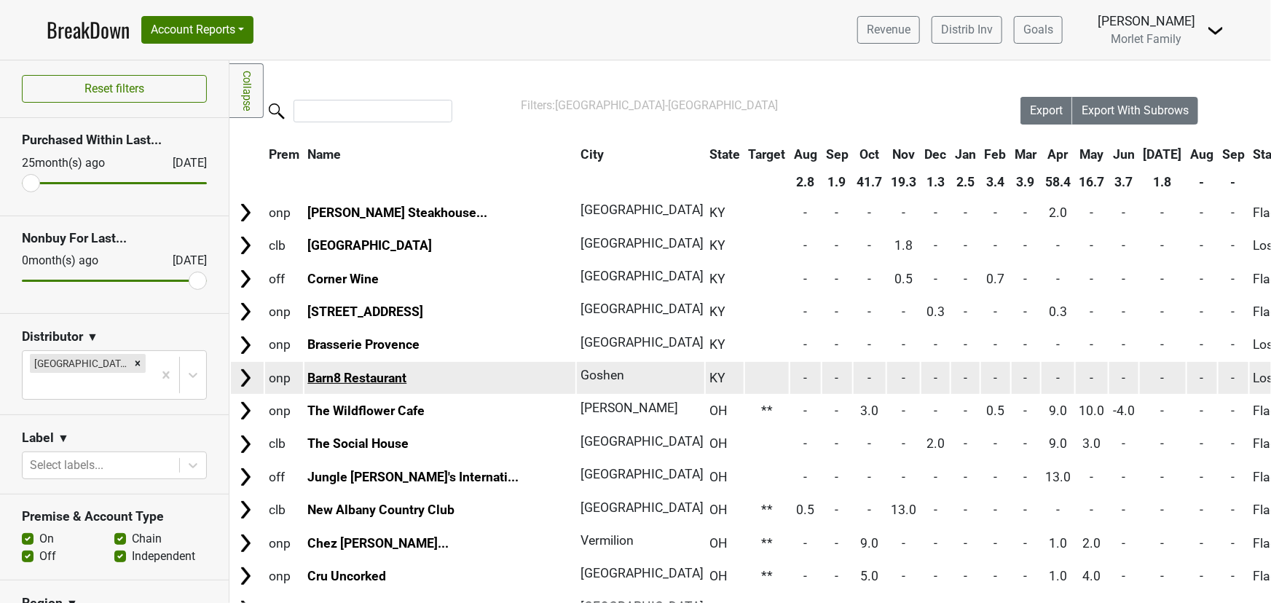
click at [341, 376] on link "Barn8 Restaurant" at bounding box center [356, 378] width 99 height 15
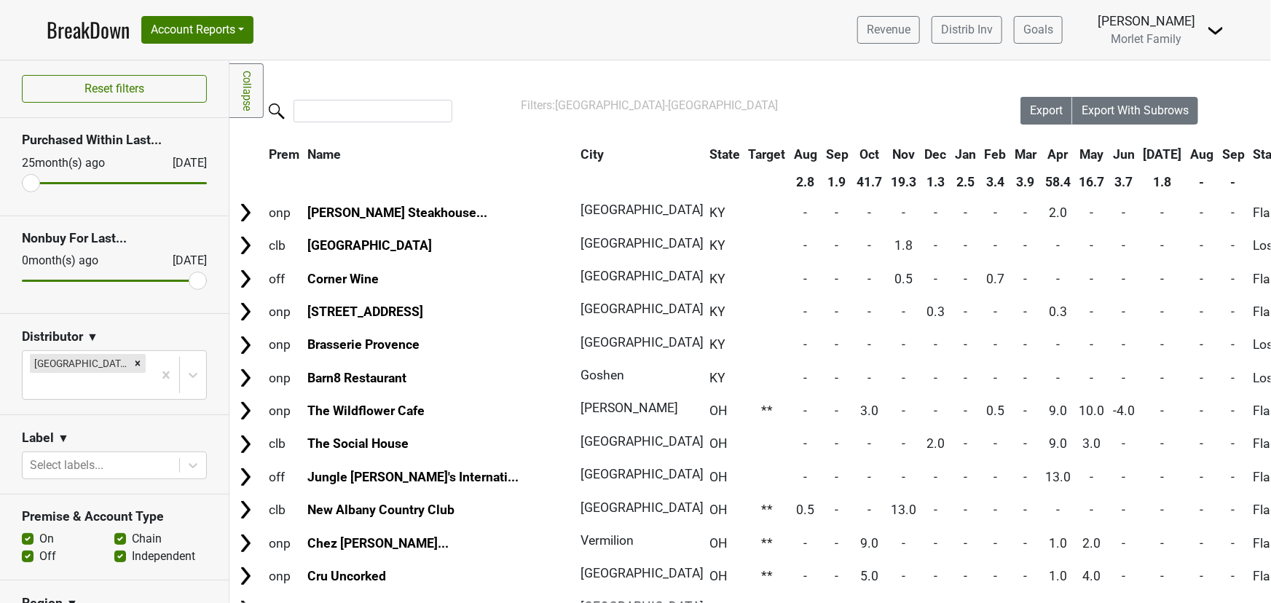
click at [706, 153] on th "State" at bounding box center [725, 154] width 38 height 26
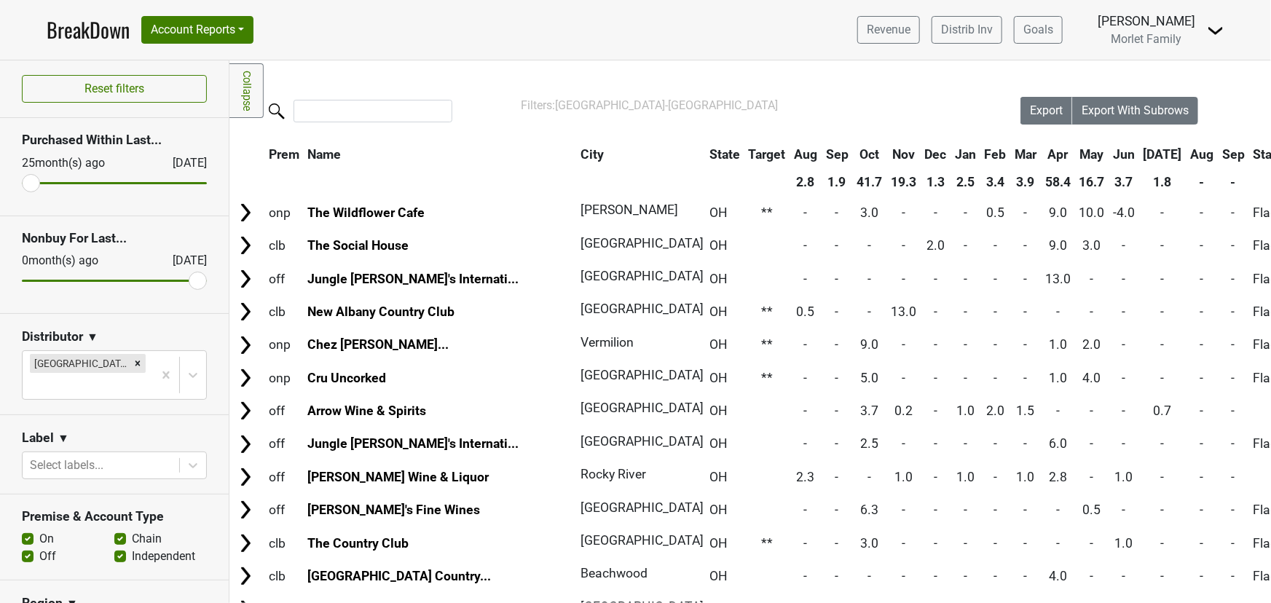
click at [577, 157] on th "City" at bounding box center [637, 154] width 120 height 26
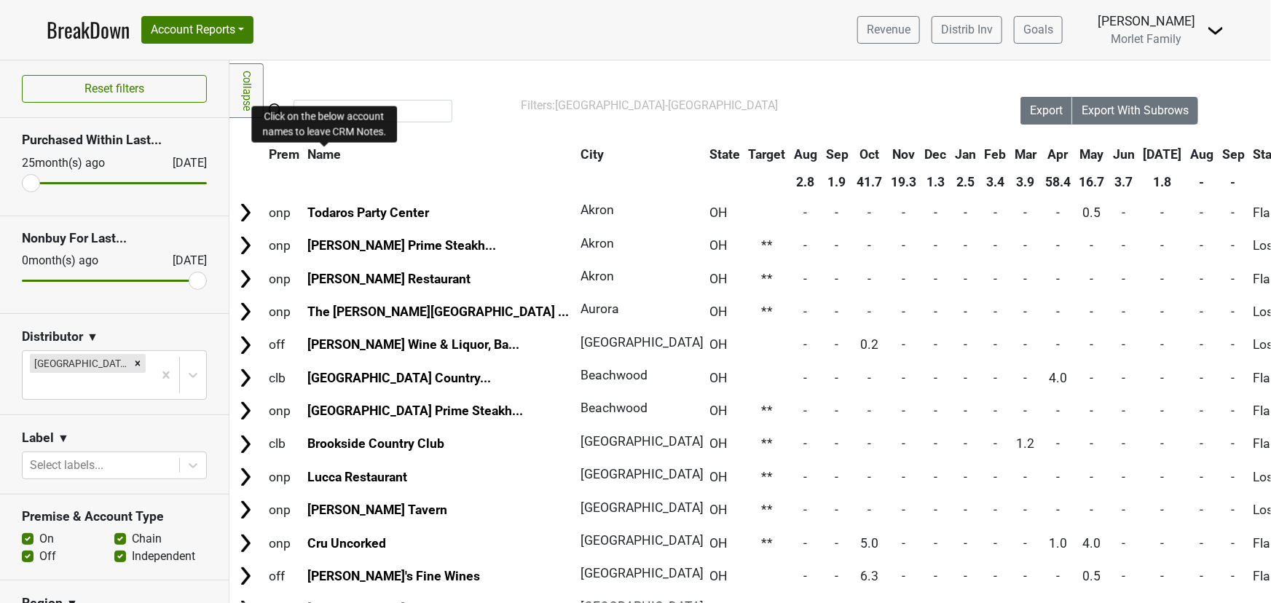
click at [341, 154] on span "Name" at bounding box center [324, 154] width 34 height 15
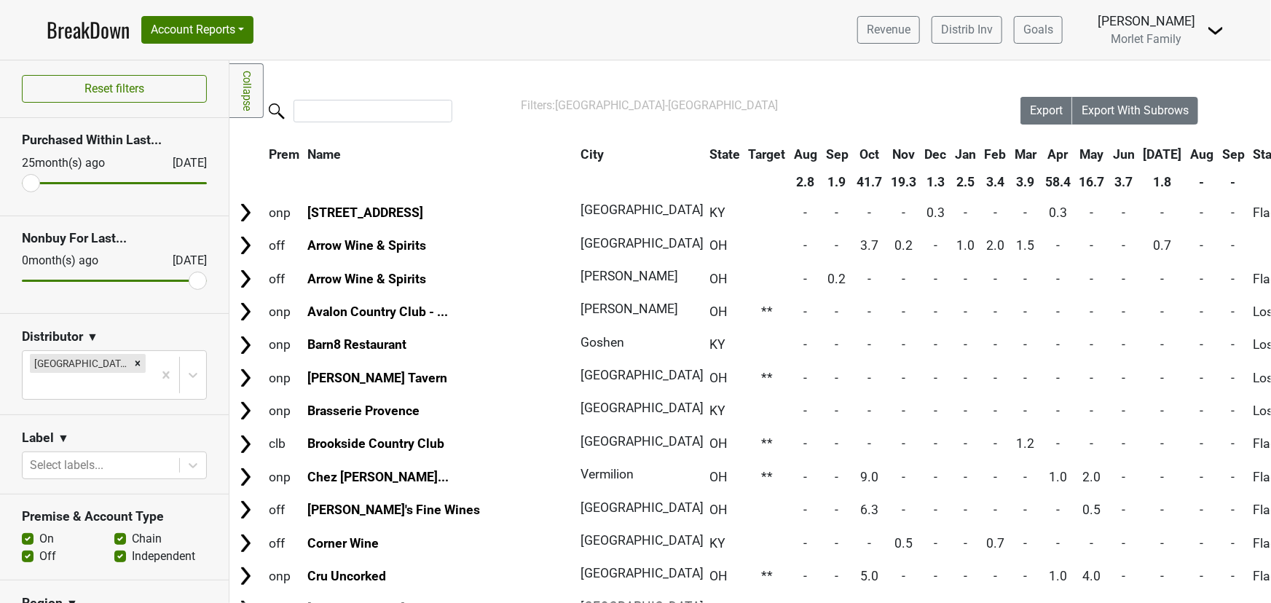
click at [706, 155] on th "State" at bounding box center [725, 154] width 38 height 26
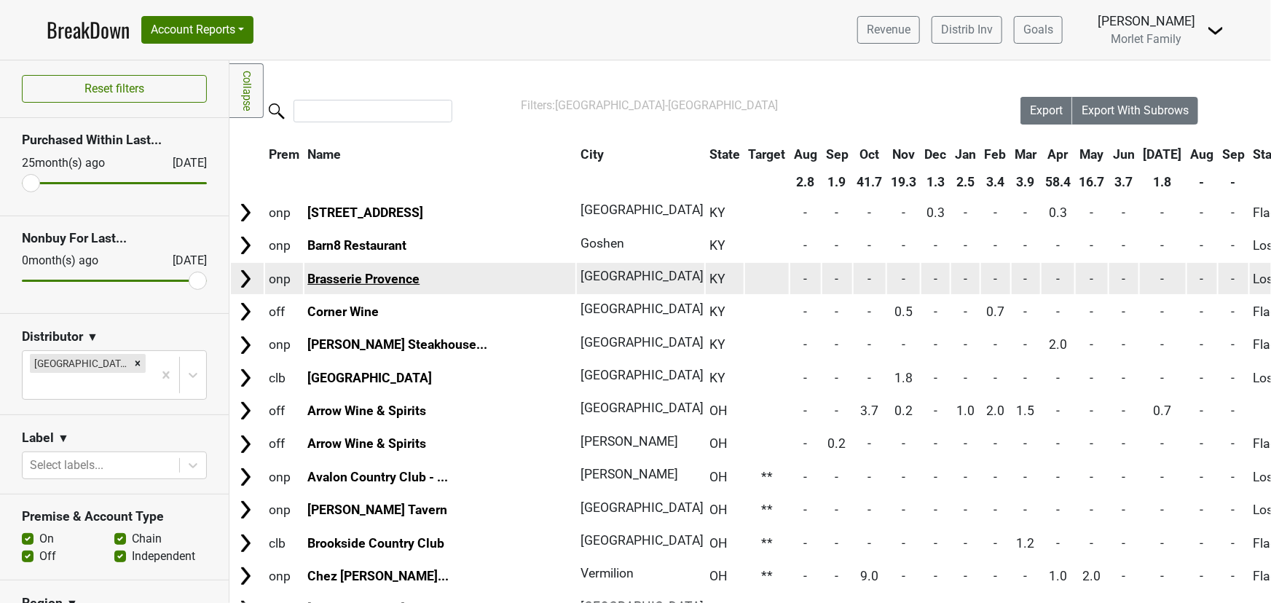
click at [342, 276] on link "Brasserie Provence" at bounding box center [363, 279] width 112 height 15
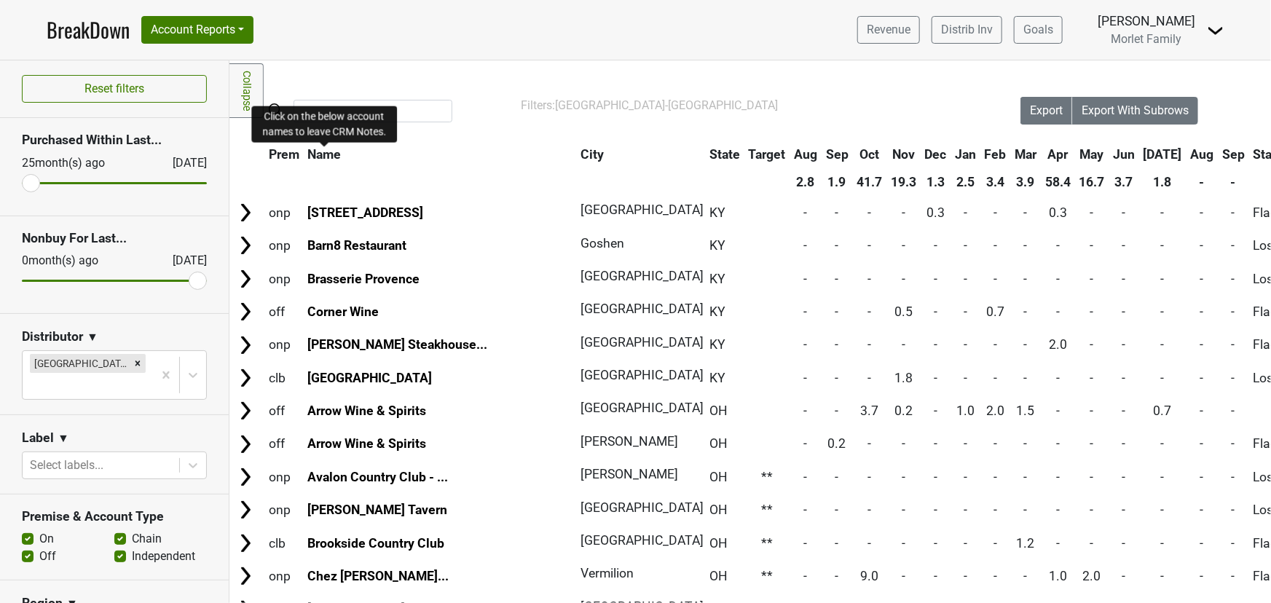
click at [329, 148] on span "Name" at bounding box center [324, 154] width 34 height 15
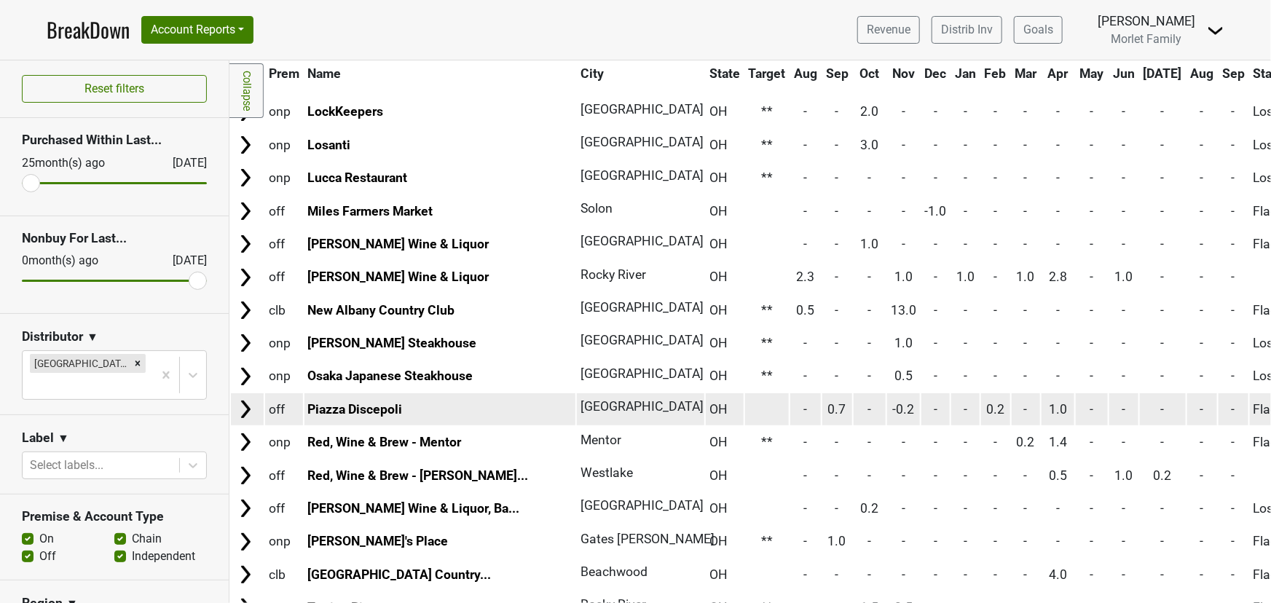
scroll to position [1192, 0]
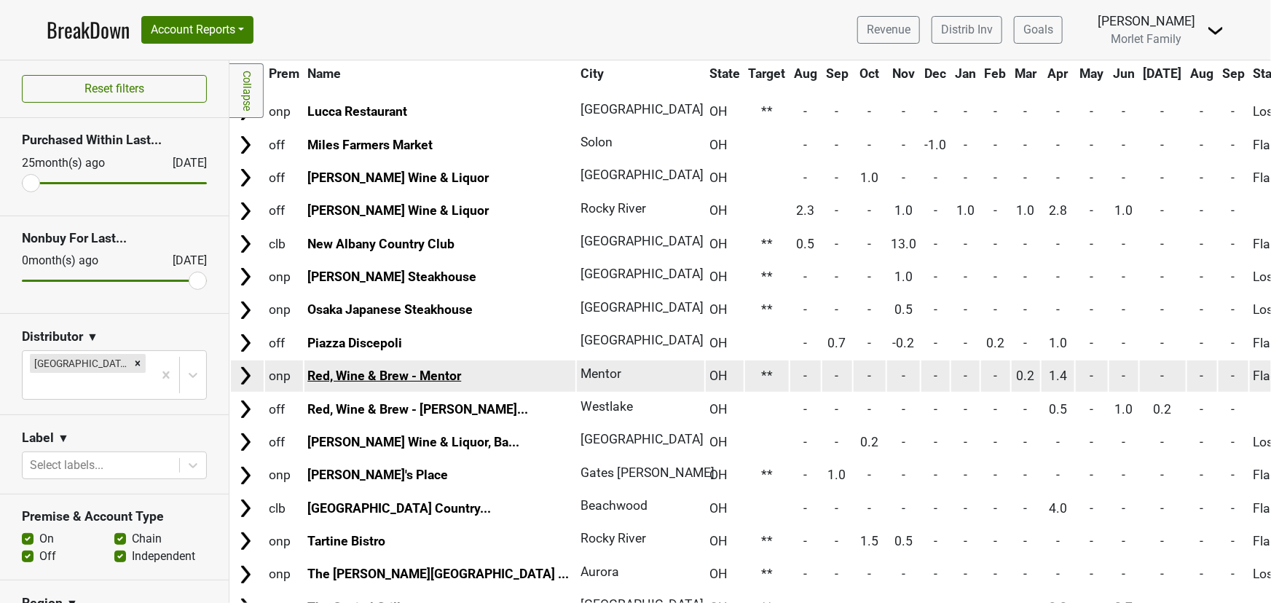
click at [366, 371] on link "Red, Wine & Brew - Mentor" at bounding box center [384, 376] width 154 height 15
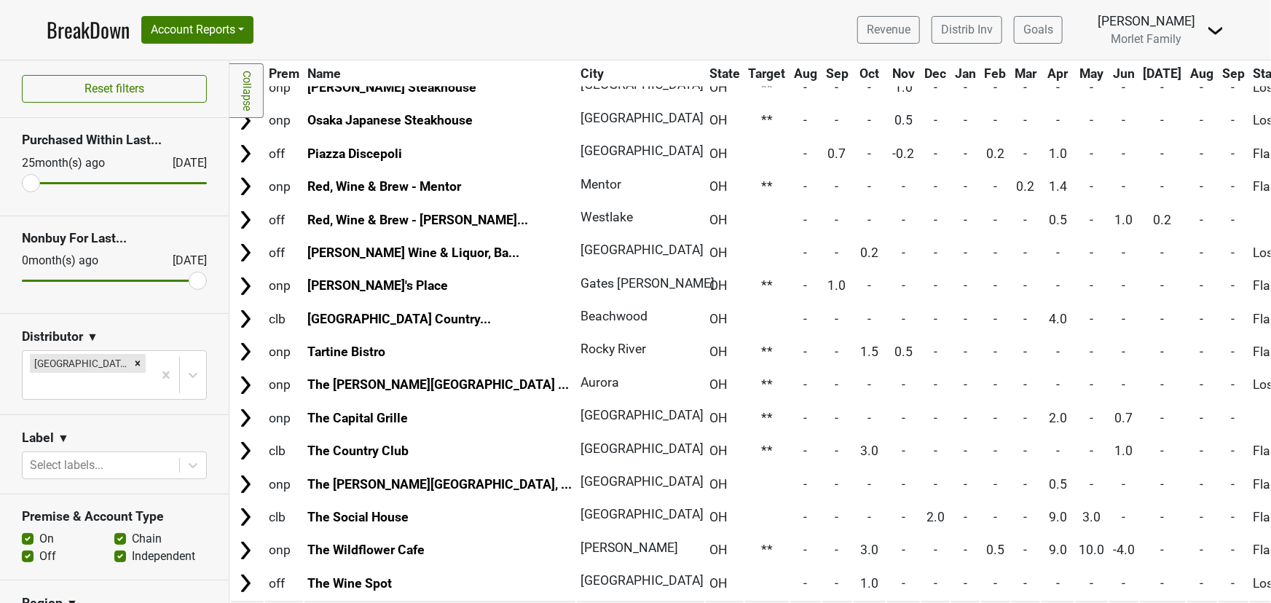
scroll to position [1457, 0]
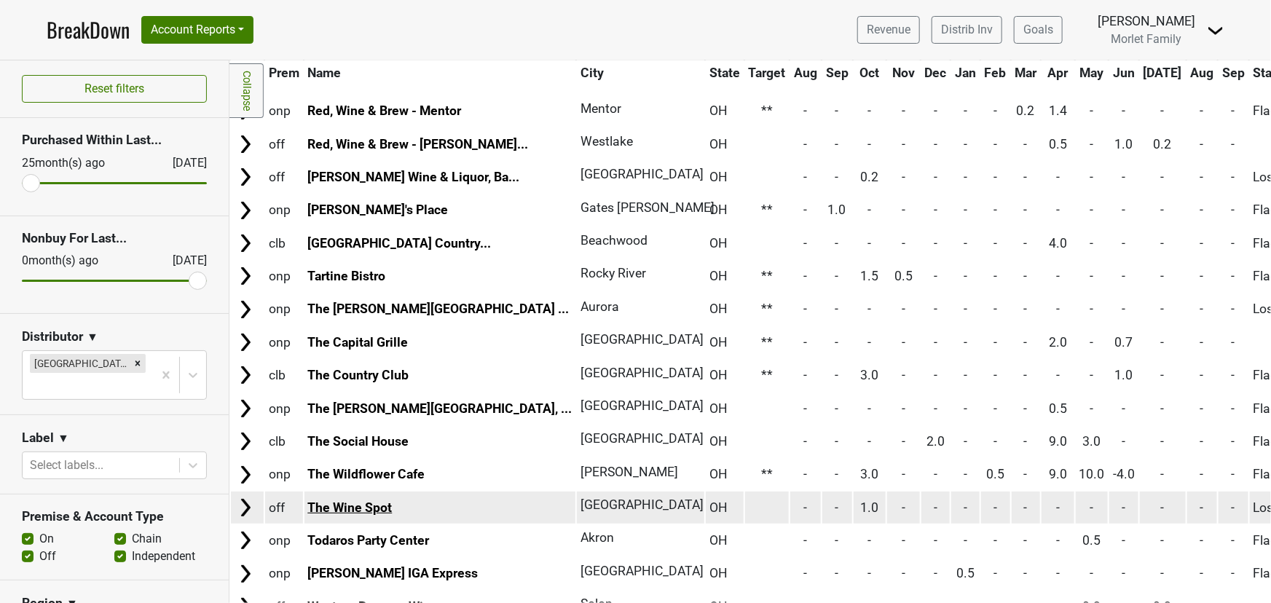
click at [356, 500] on link "The Wine Spot" at bounding box center [349, 507] width 84 height 15
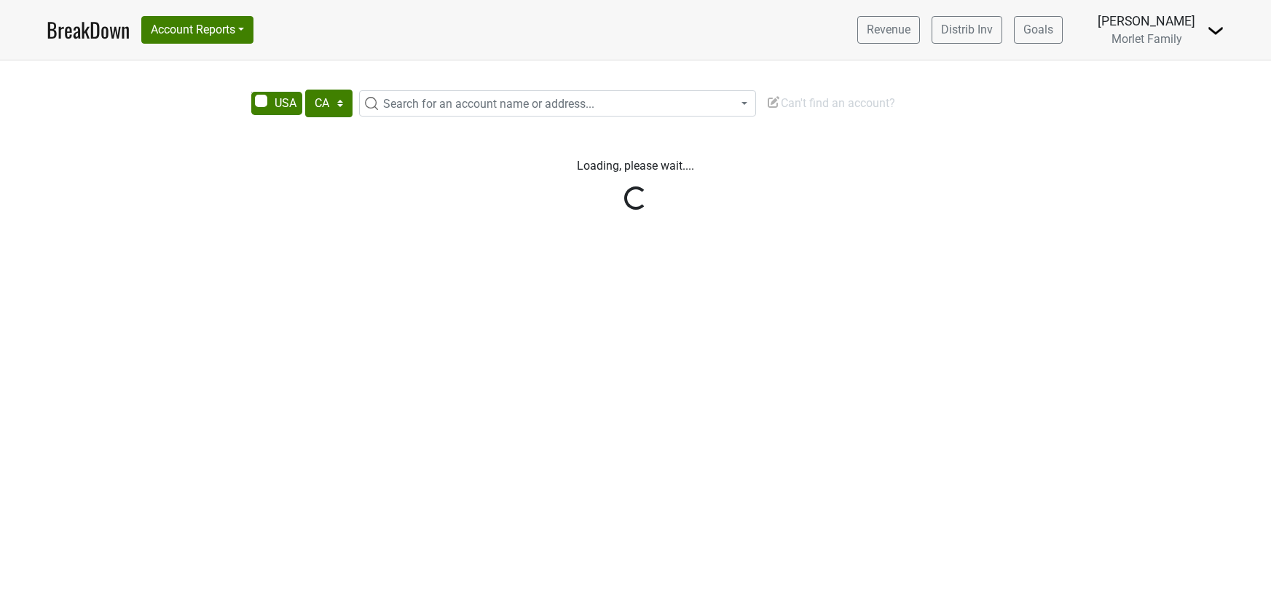
select select "CA"
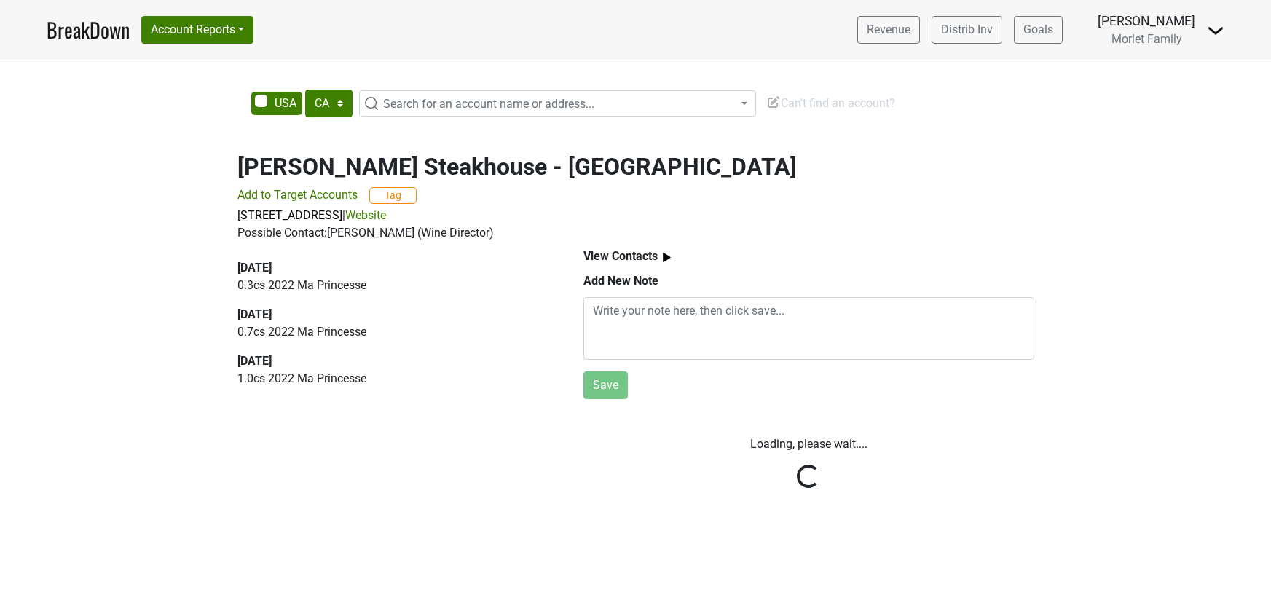
select select "CA"
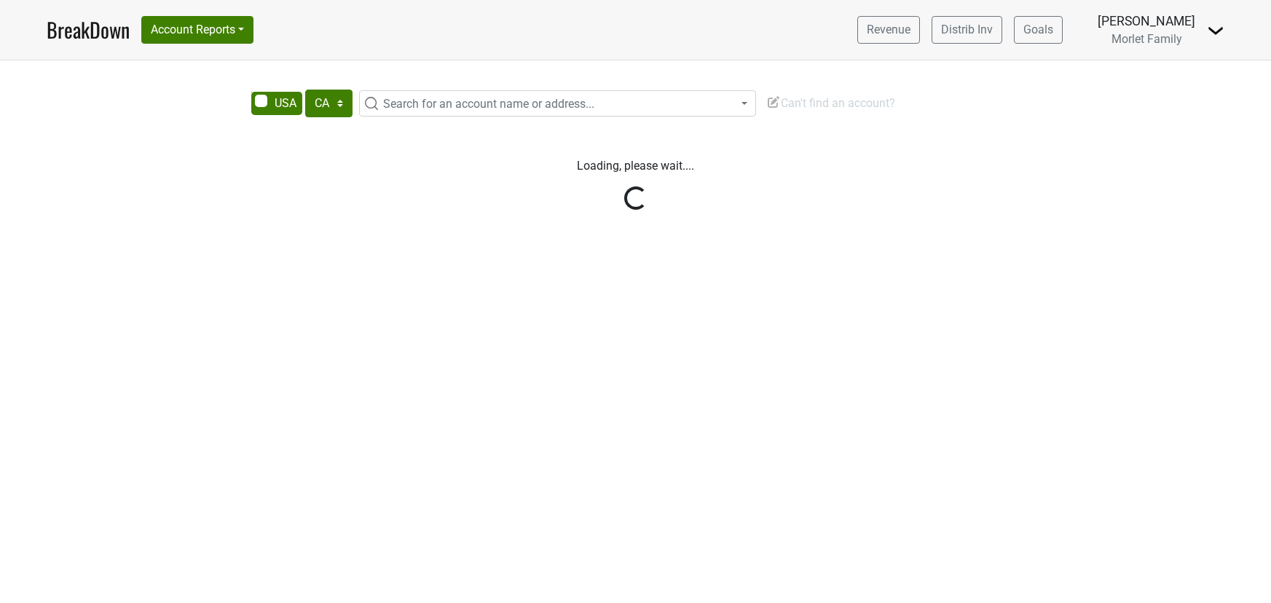
select select "CA"
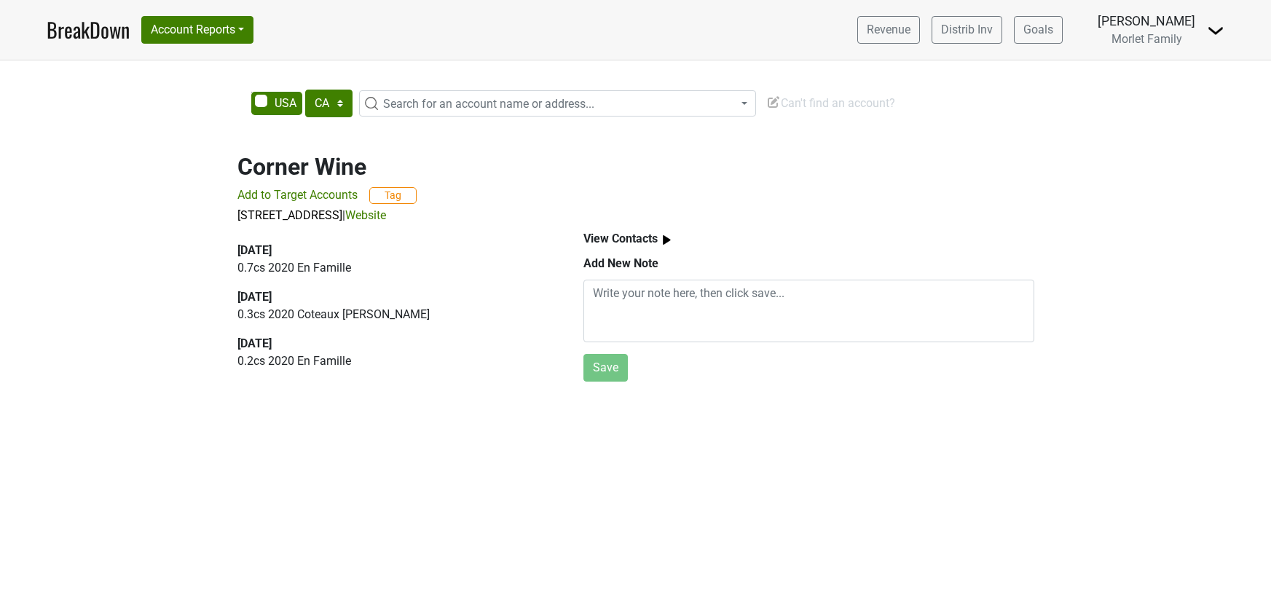
select select "CA"
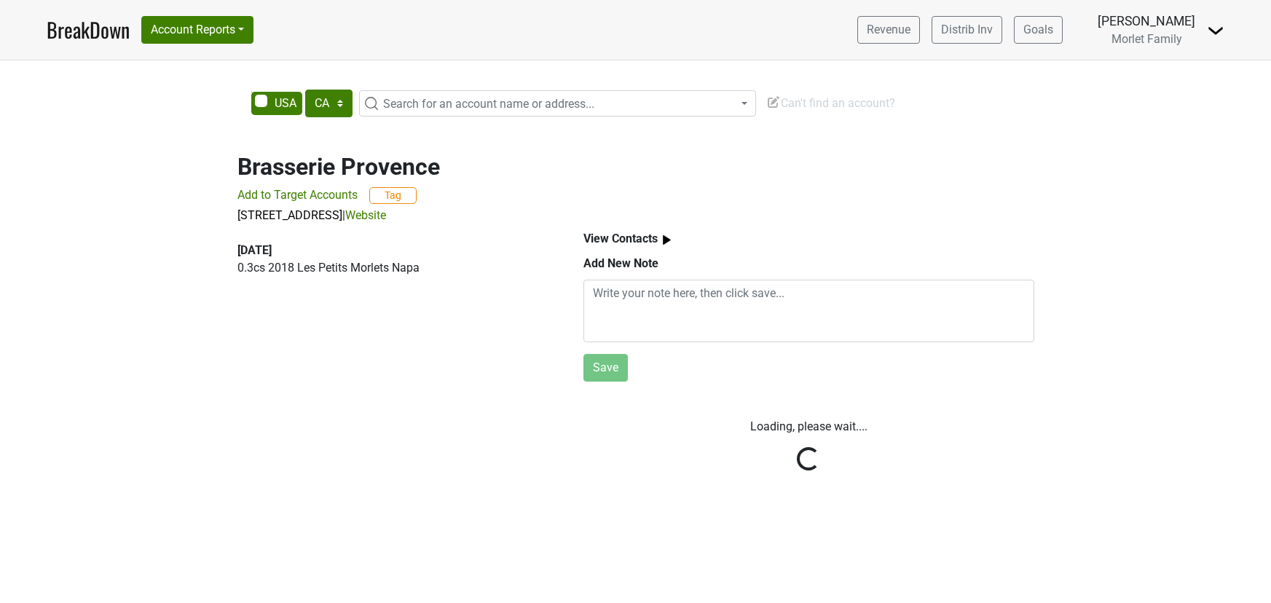
select select "CA"
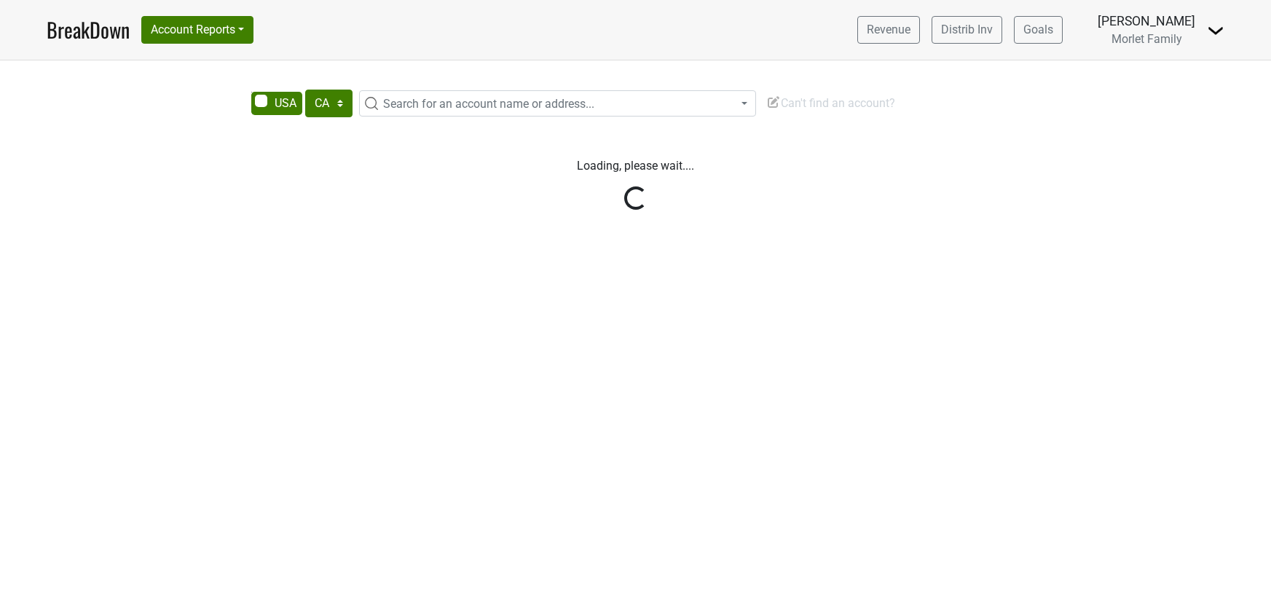
select select "CA"
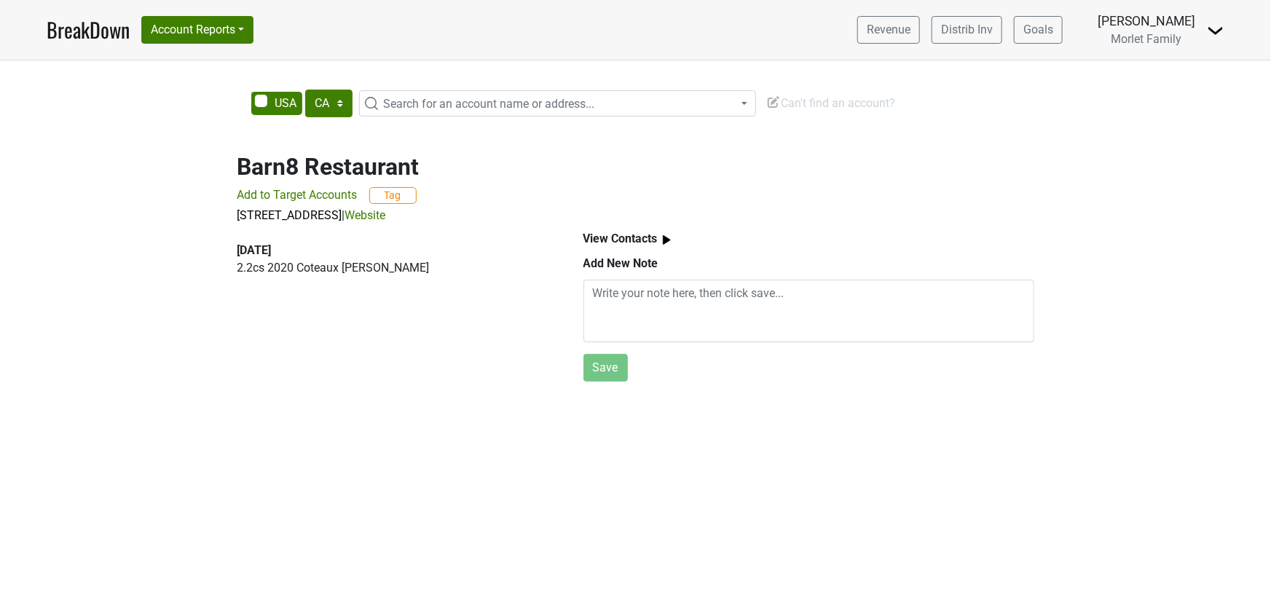
click at [386, 215] on link "Website" at bounding box center [365, 215] width 41 height 14
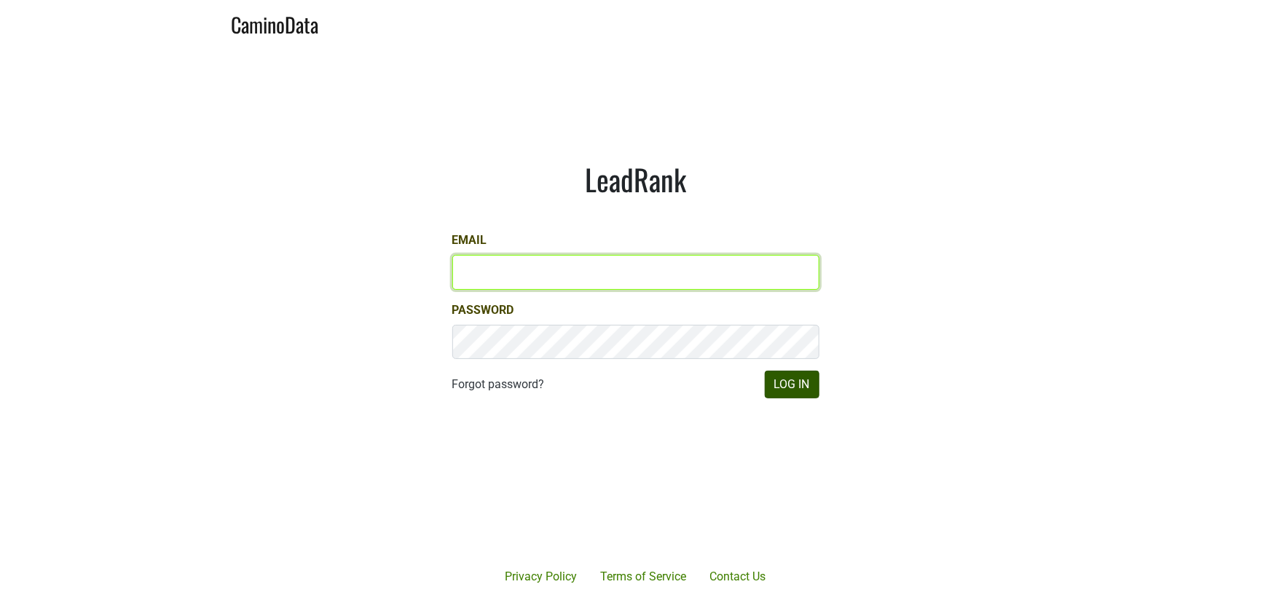
type input "[PERSON_NAME][EMAIL_ADDRESS][DOMAIN_NAME]"
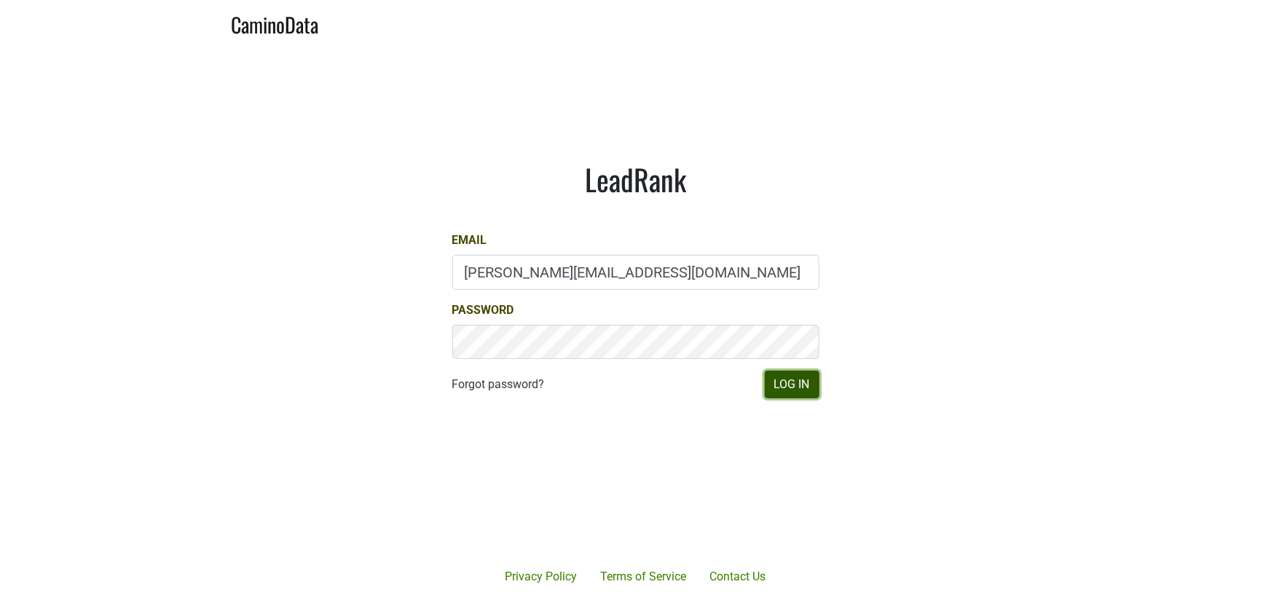
click at [801, 381] on button "Log In" at bounding box center [792, 385] width 55 height 28
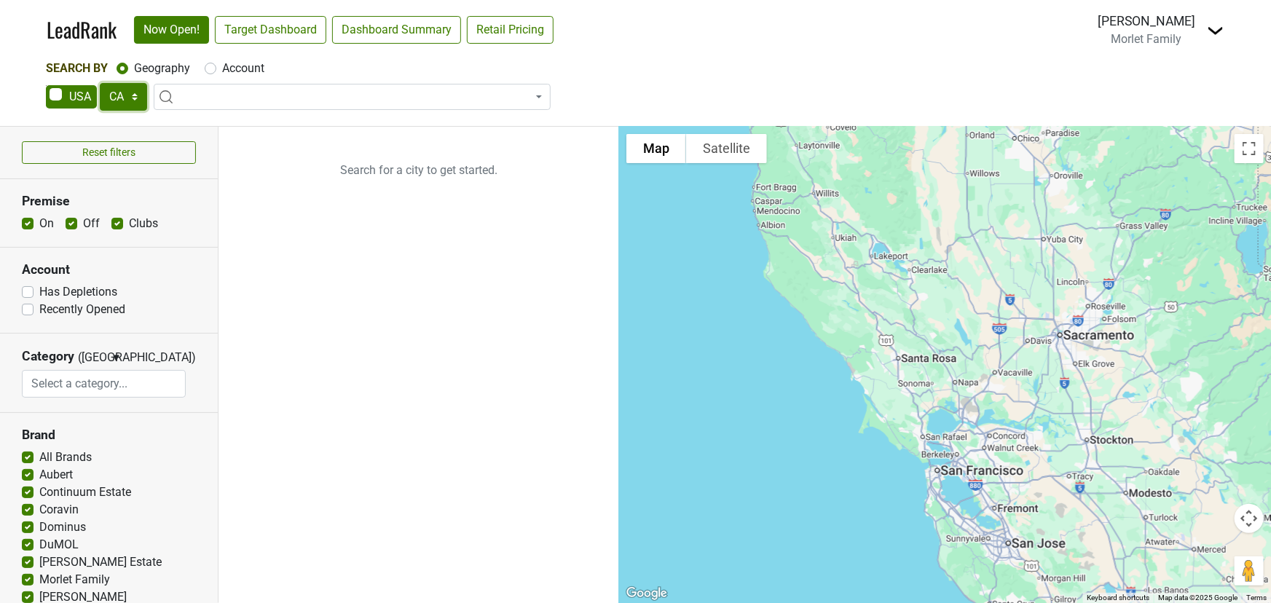
click at [134, 95] on select "AK AL AR AZ CA CO CT DC DE FL GA HI IA ID IL IN KS KY LA MA MD ME MI MN MO MS M…" at bounding box center [123, 97] width 47 height 28
select select "KY"
click at [100, 83] on select "AK AL AR AZ CA CO CT DC DE FL GA HI IA ID IL IN KS KY LA MA MD ME MI MN MO MS M…" at bounding box center [123, 97] width 47 height 28
click at [292, 29] on link "Target Dashboard" at bounding box center [270, 30] width 111 height 28
click at [189, 94] on span at bounding box center [352, 97] width 397 height 26
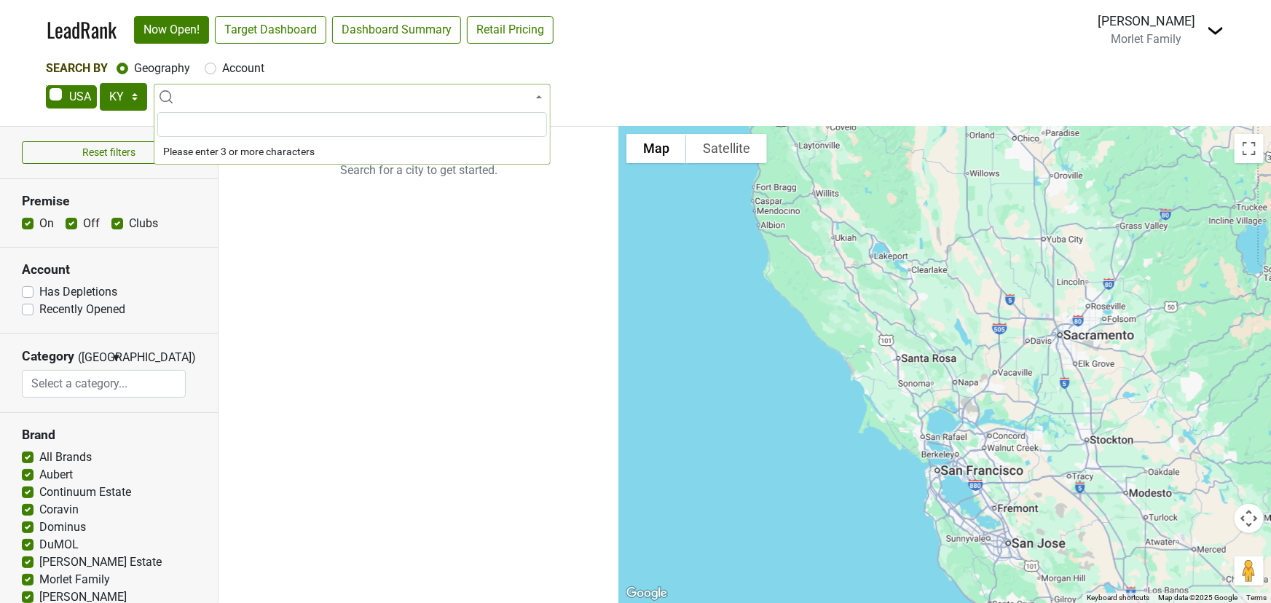
click at [190, 95] on span at bounding box center [352, 97] width 397 height 26
click at [190, 94] on span at bounding box center [352, 97] width 397 height 26
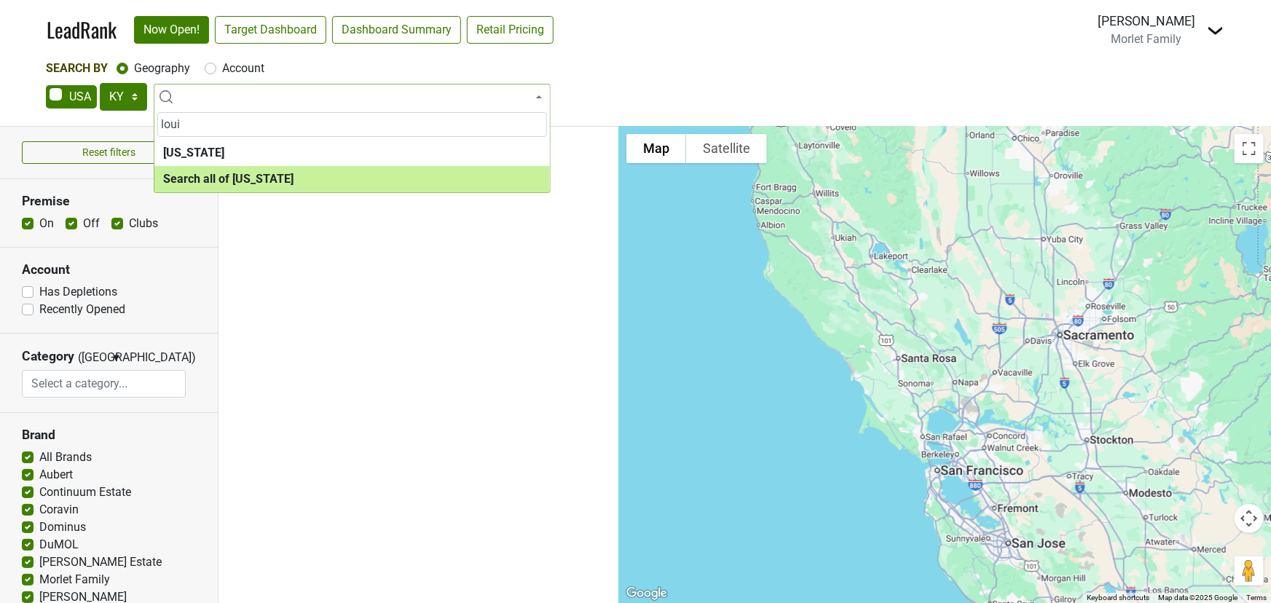
type input "loui"
select select "ALL_KY"
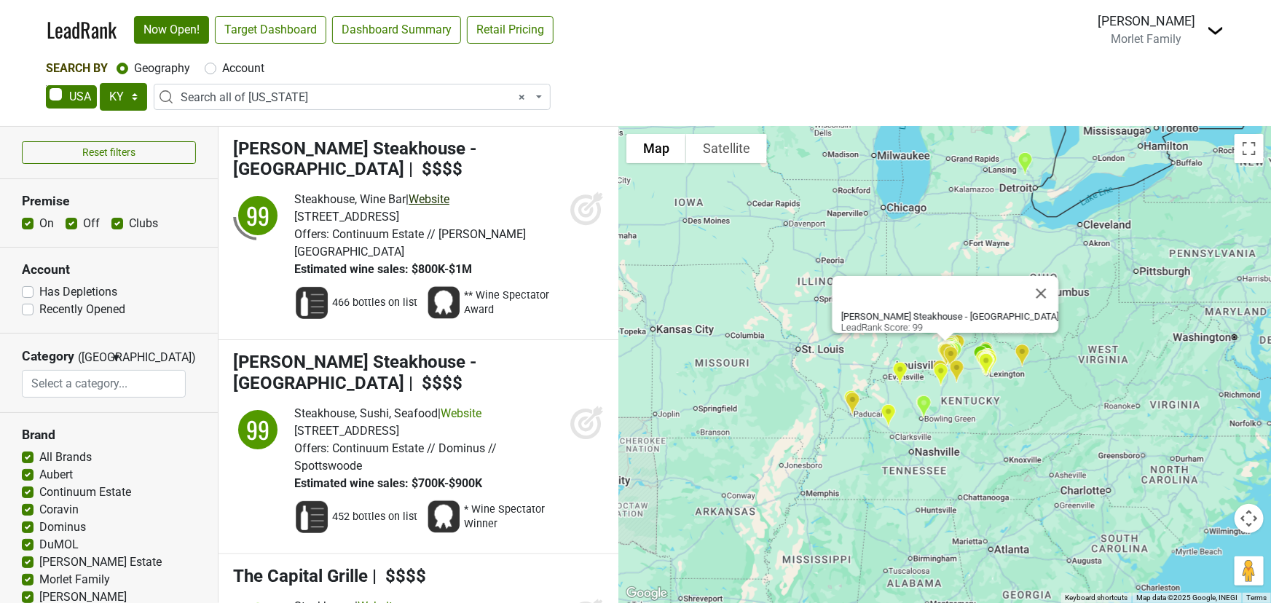
click at [445, 192] on link "Website" at bounding box center [429, 199] width 41 height 14
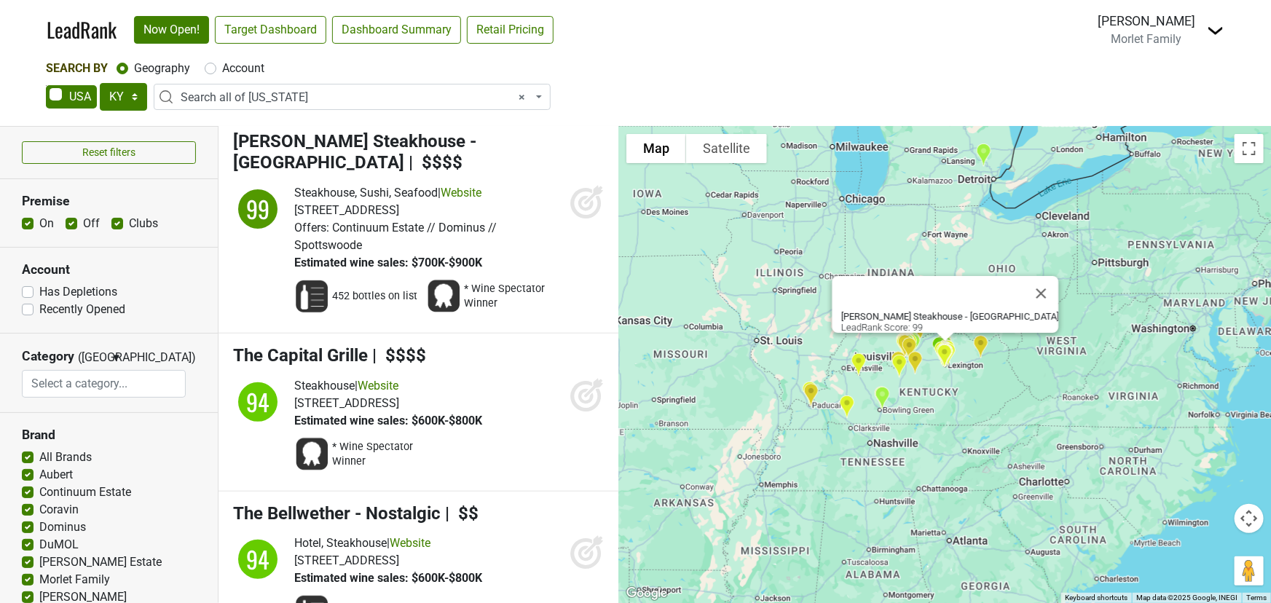
scroll to position [264, 0]
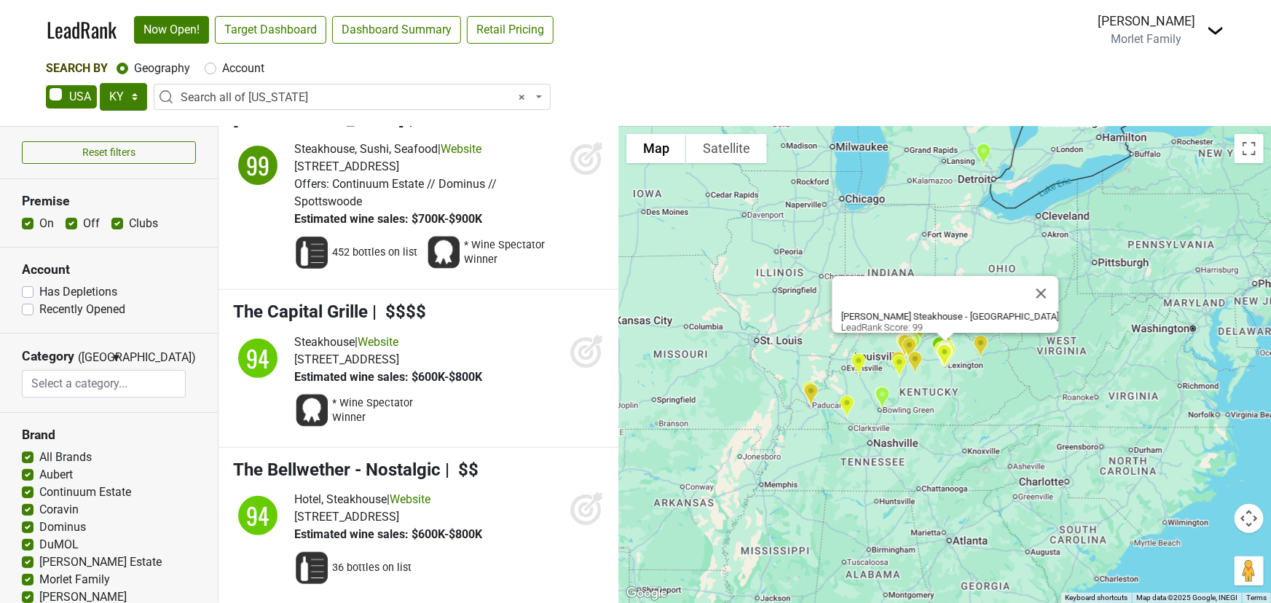
click button "Close" at bounding box center [1040, 293] width 35 height 35
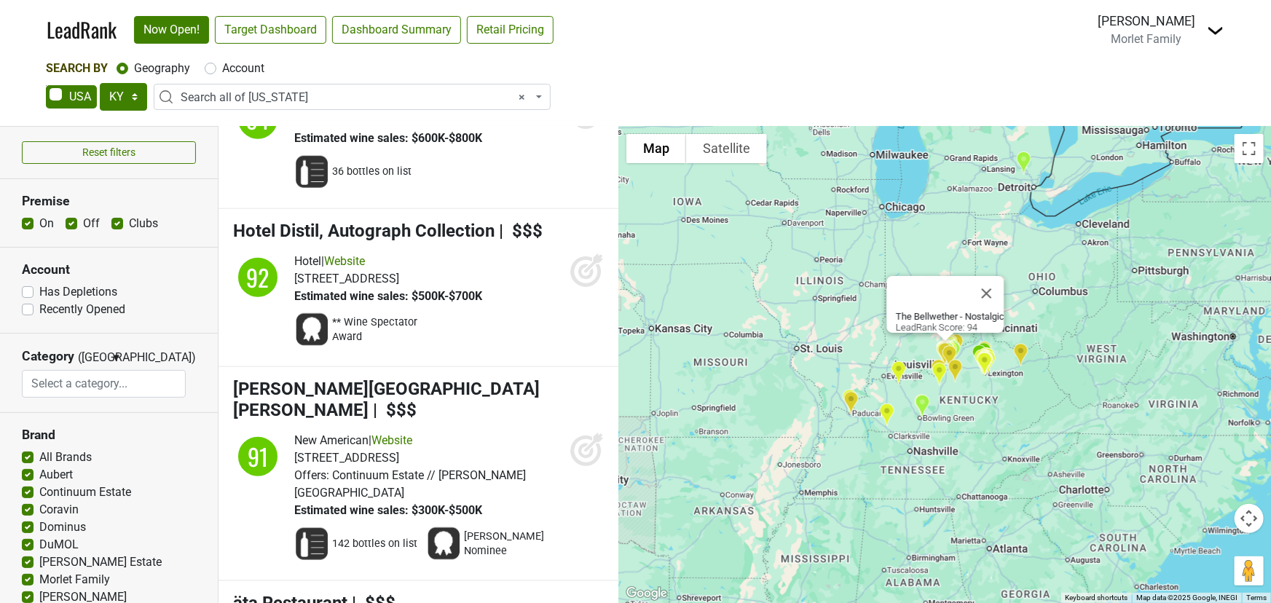
scroll to position [662, 0]
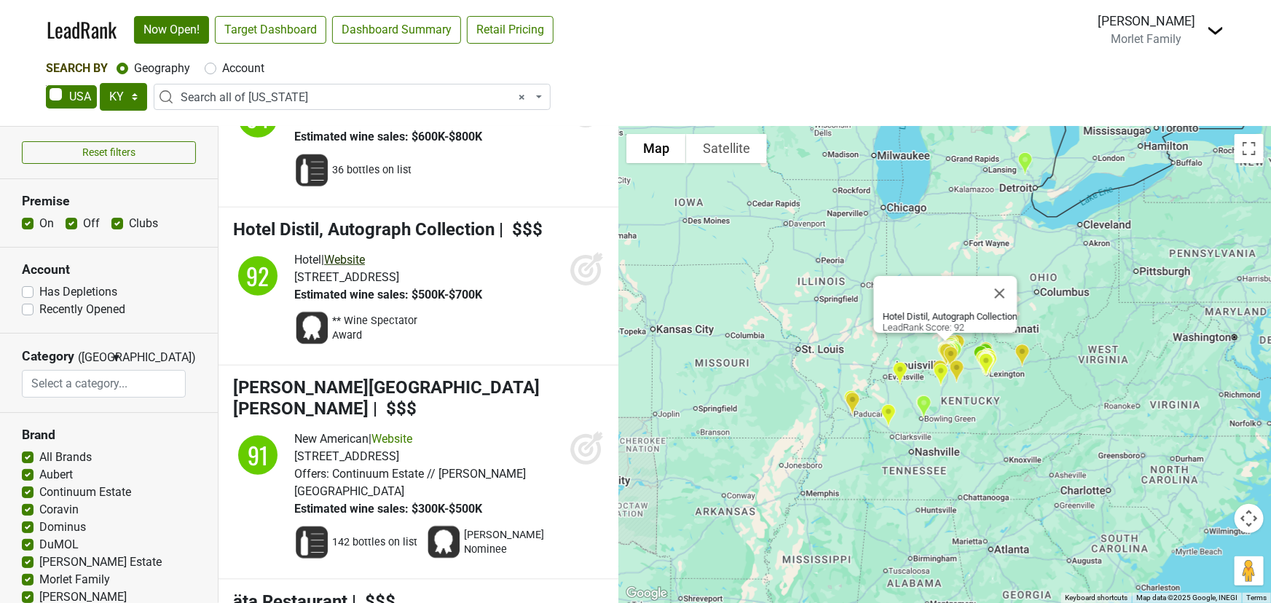
click at [343, 253] on link "Website" at bounding box center [344, 260] width 41 height 14
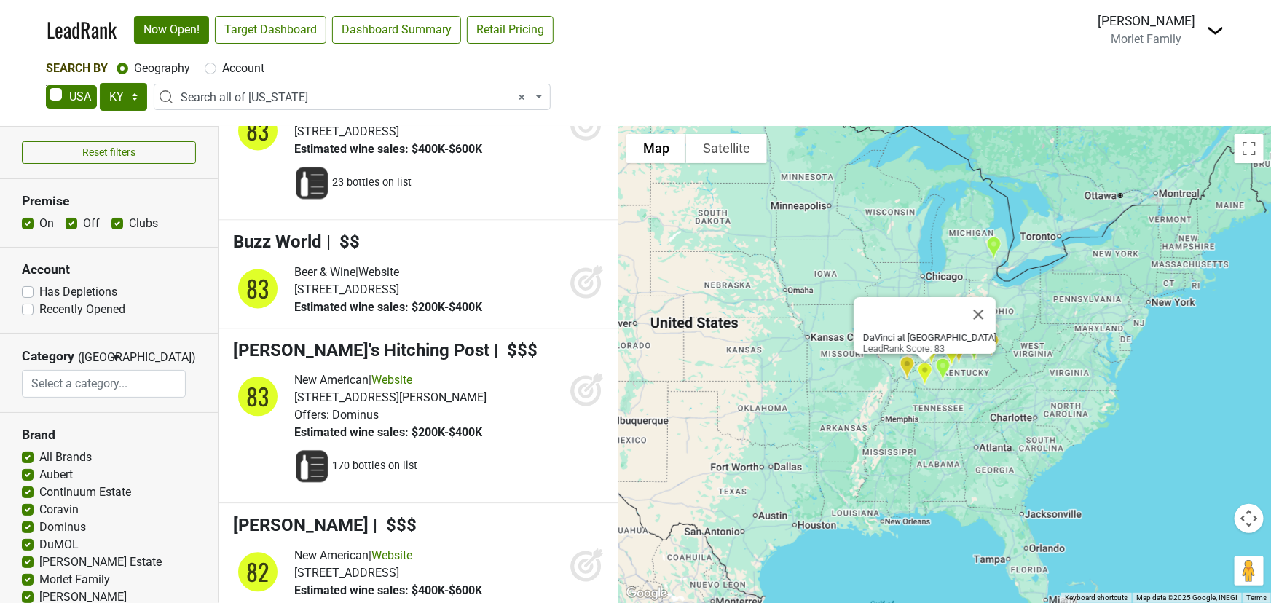
scroll to position [7019, 0]
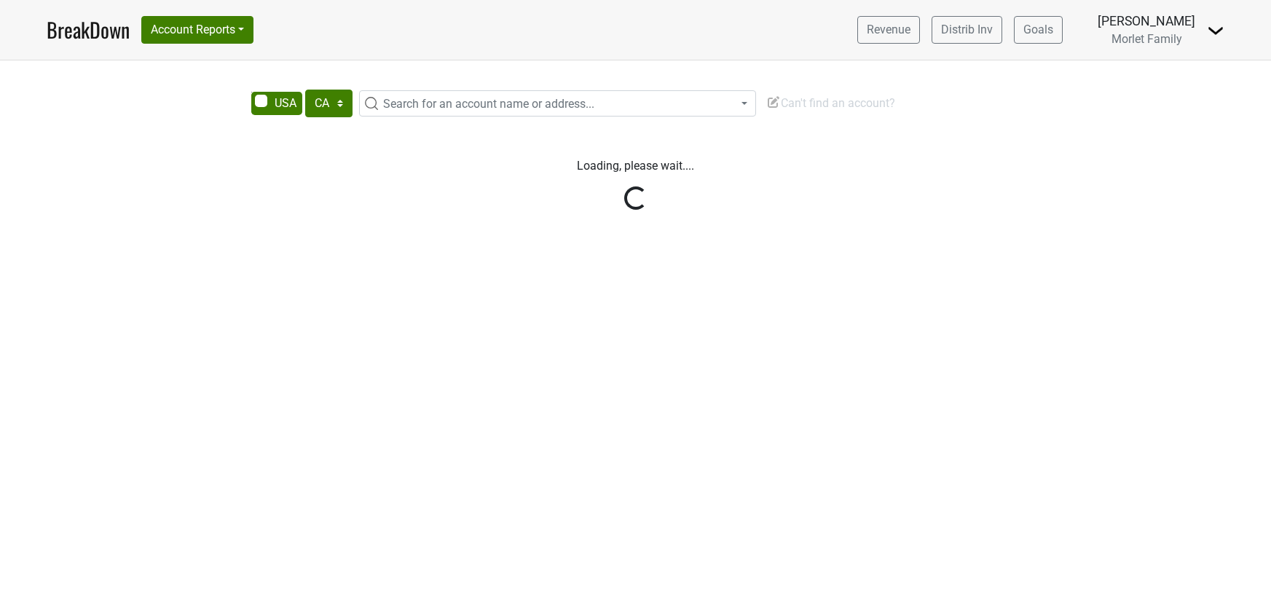
select select "CA"
